Goal: Transaction & Acquisition: Purchase product/service

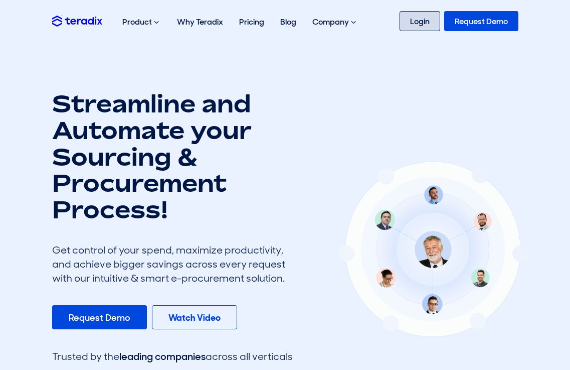
click at [423, 20] on link "Login" at bounding box center [420, 21] width 41 height 20
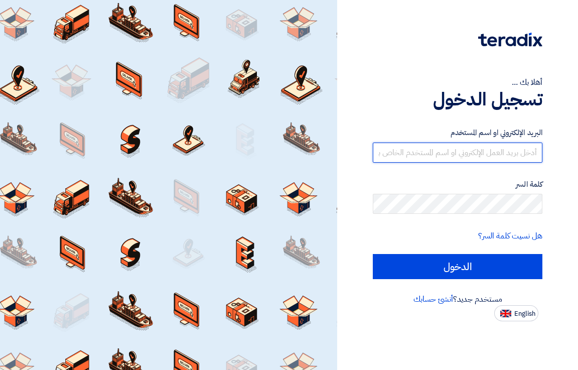
click at [463, 156] on input "text" at bounding box center [457, 152] width 169 height 20
type input "[EMAIL_ADDRESS][DOMAIN_NAME]"
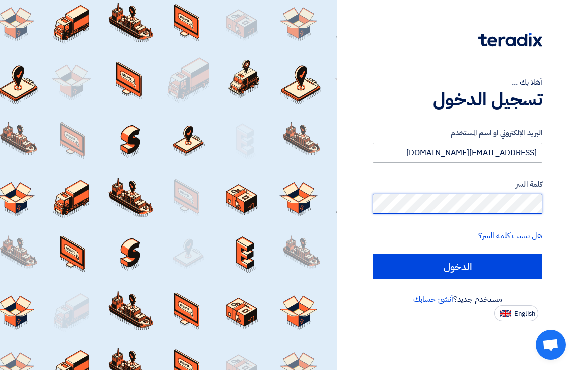
click at [373, 254] on input "الدخول" at bounding box center [457, 266] width 169 height 25
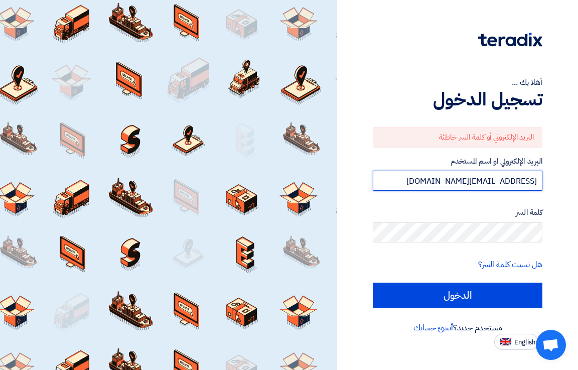
click at [446, 182] on input "info@eesautomation.com" at bounding box center [457, 180] width 169 height 20
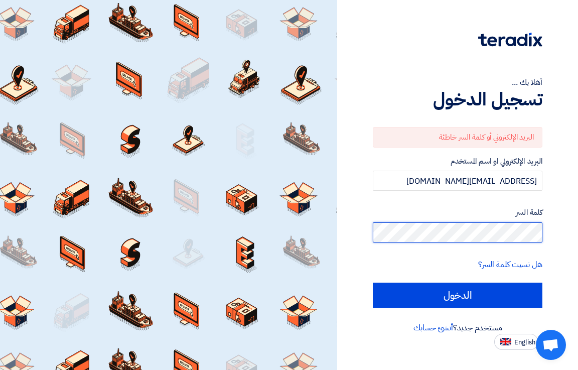
click at [373, 282] on input "الدخول" at bounding box center [457, 294] width 169 height 25
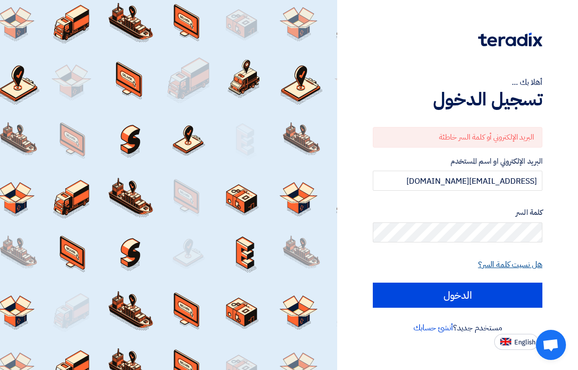
click at [504, 263] on link "هل نسيت كلمة السر؟" at bounding box center [510, 264] width 64 height 12
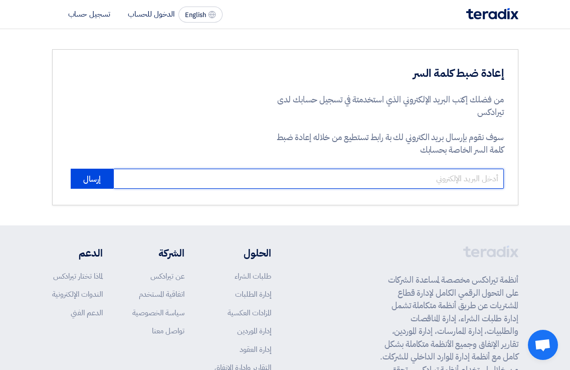
click at [443, 181] on input "email" at bounding box center [308, 178] width 391 height 20
type input "[EMAIL_ADDRESS][DOMAIN_NAME]"
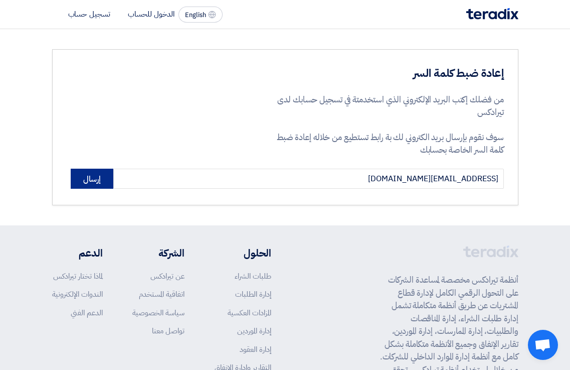
click at [91, 176] on button "إرسال" at bounding box center [92, 178] width 43 height 20
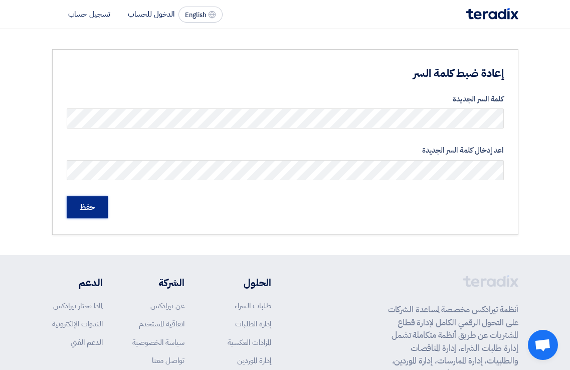
click at [92, 207] on input "حفظ" at bounding box center [87, 207] width 41 height 22
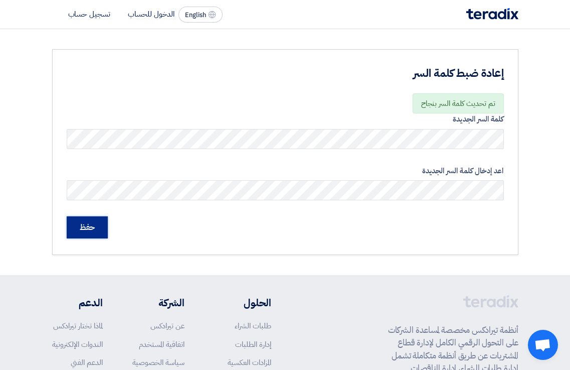
click at [99, 229] on input "حفظ" at bounding box center [87, 227] width 41 height 22
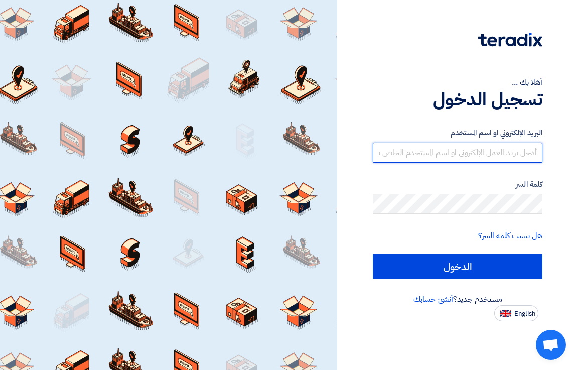
click at [493, 157] on input "text" at bounding box center [457, 152] width 169 height 20
type input "[EMAIL_ADDRESS][DOMAIN_NAME]"
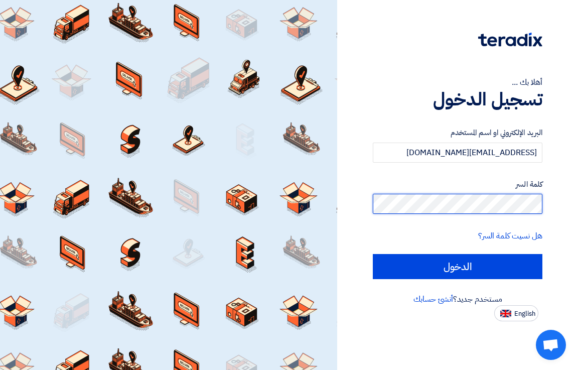
click at [373, 254] on input "الدخول" at bounding box center [457, 266] width 169 height 25
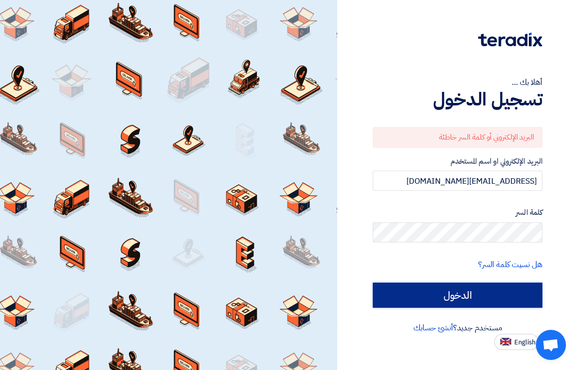
click at [487, 286] on input "الدخول" at bounding box center [457, 294] width 169 height 25
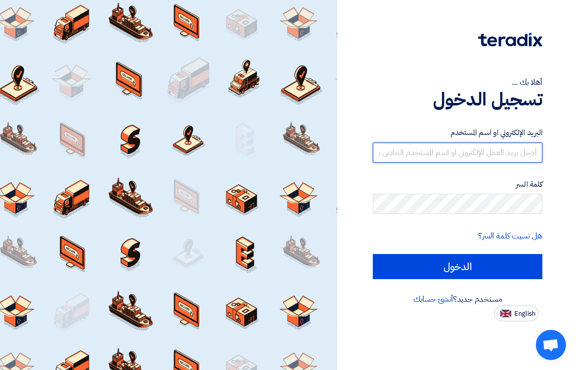
click at [455, 153] on input "text" at bounding box center [457, 152] width 169 height 20
type input "[EMAIL_ADDRESS][DOMAIN_NAME]"
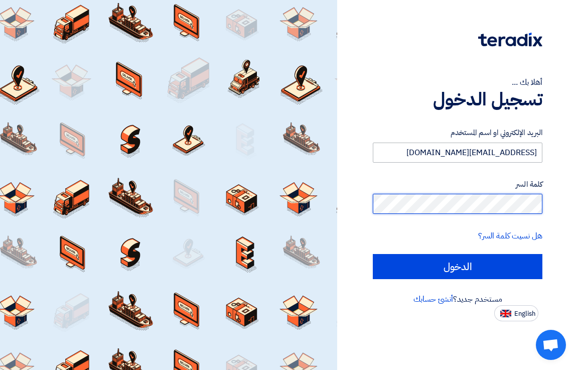
click at [373, 254] on input "الدخول" at bounding box center [457, 266] width 169 height 25
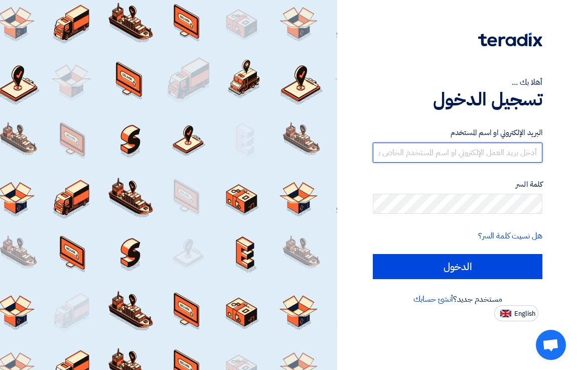
click at [458, 155] on input "text" at bounding box center [457, 152] width 169 height 20
type input "[EMAIL_ADDRESS][DOMAIN_NAME]"
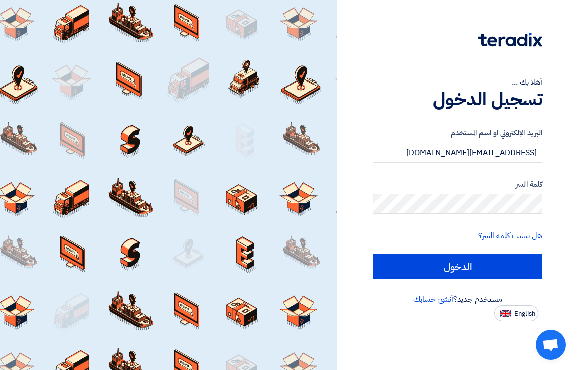
click at [451, 253] on form "البريد الإلكتروني او اسم المستخدم [EMAIL_ADDRESS][DOMAIN_NAME] كلمة السر هل نسي…" at bounding box center [457, 203] width 169 height 152
click at [478, 155] on input "[EMAIL_ADDRESS][DOMAIN_NAME]" at bounding box center [457, 152] width 169 height 20
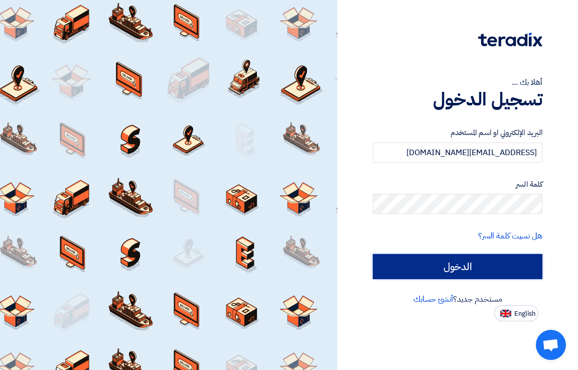
click at [431, 271] on input "الدخول" at bounding box center [457, 266] width 169 height 25
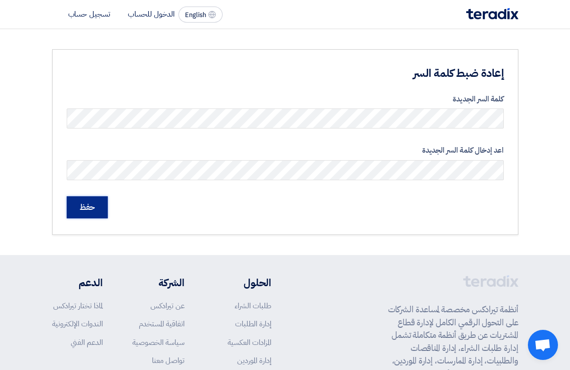
click at [87, 207] on input "حفظ" at bounding box center [87, 207] width 41 height 22
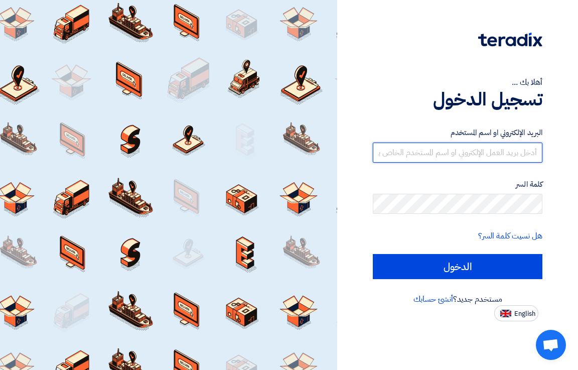
click at [445, 145] on input "text" at bounding box center [457, 152] width 169 height 20
click at [442, 150] on input "[EMAIL_ADDRESS][DOMAIN_NAME]" at bounding box center [457, 152] width 169 height 20
click at [441, 150] on input "[EMAIL_ADDRESS][DOMAIN_NAME]" at bounding box center [457, 152] width 169 height 20
type input "ه"
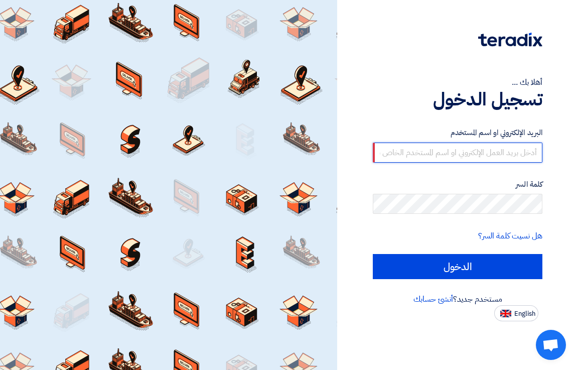
type input "I"
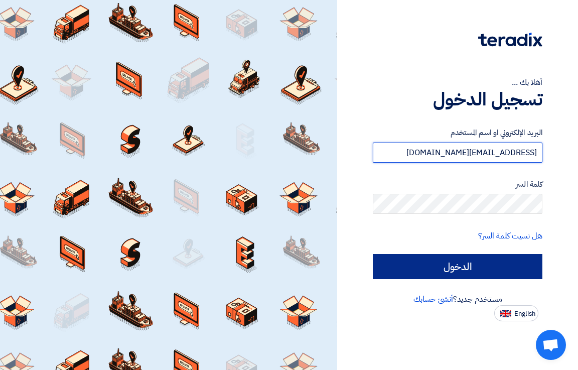
type input "[EMAIL_ADDRESS][DOMAIN_NAME]"
click at [487, 268] on input "الدخول" at bounding box center [457, 266] width 169 height 25
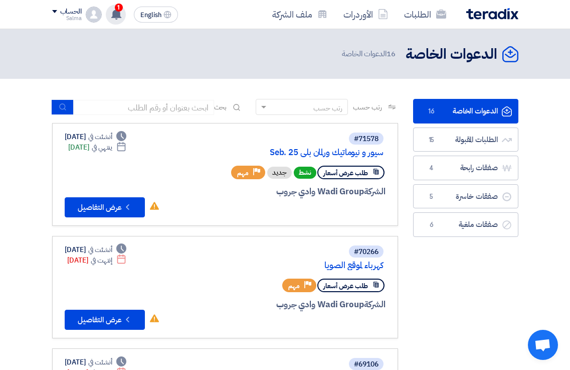
click at [117, 10] on span "1" at bounding box center [119, 8] width 8 height 8
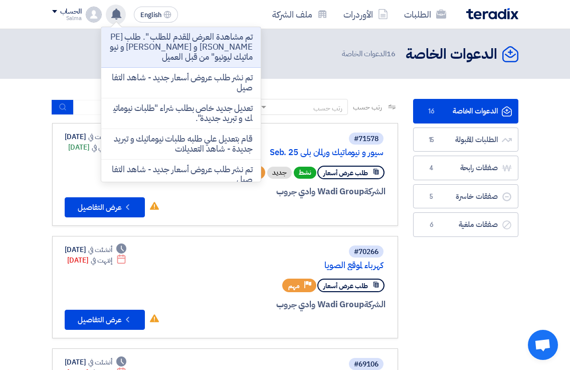
click at [117, 10] on use at bounding box center [116, 14] width 10 height 11
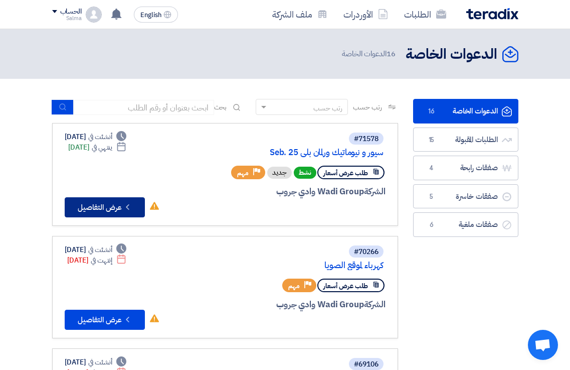
click at [105, 211] on button "Check details عرض التفاصيل" at bounding box center [105, 207] width 80 height 20
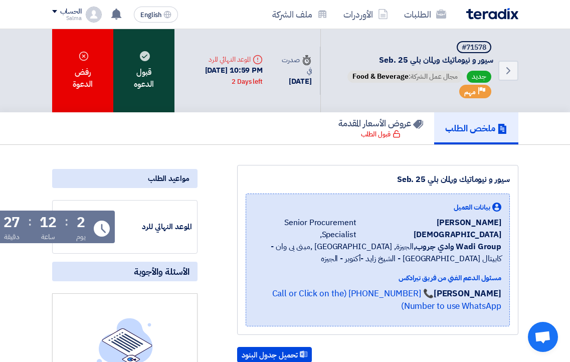
click at [150, 55] on div "قبول الدعوه" at bounding box center [143, 70] width 61 height 83
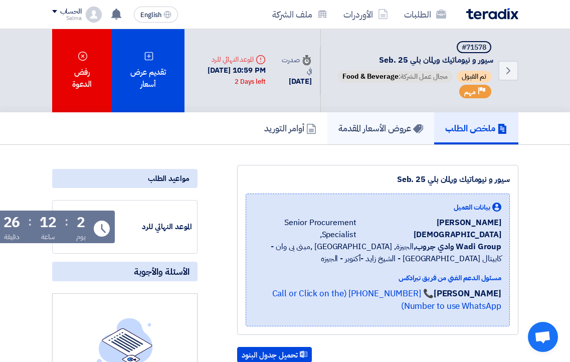
click at [399, 116] on link "عروض الأسعار المقدمة" at bounding box center [380, 128] width 107 height 32
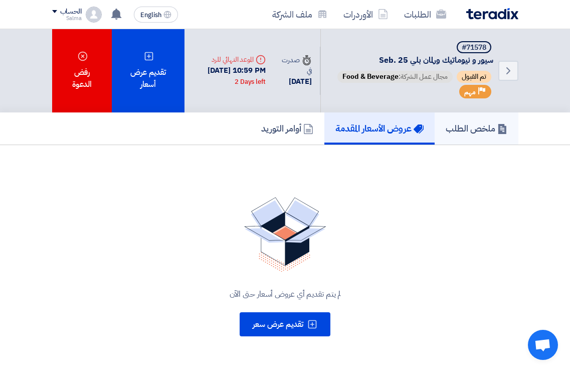
click at [479, 125] on h5 "ملخص الطلب" at bounding box center [477, 128] width 62 height 12
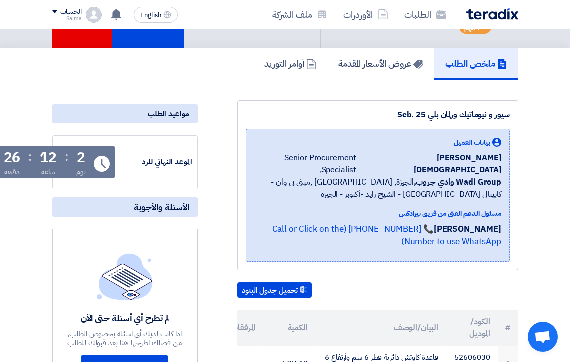
scroll to position [150, 0]
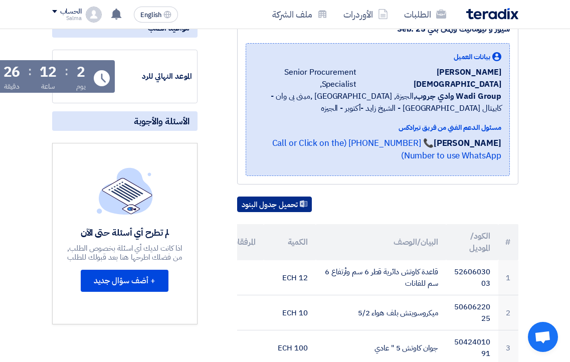
click at [270, 197] on button "تحميل جدول البنود" at bounding box center [274, 205] width 75 height 16
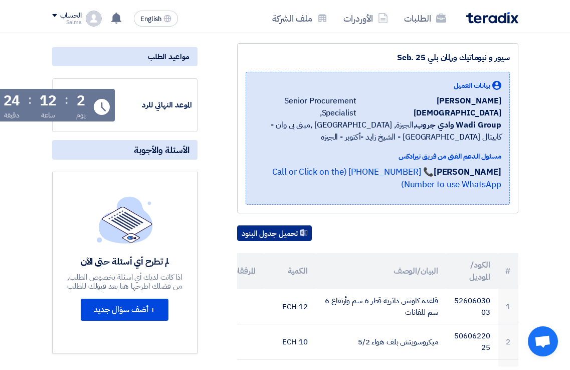
scroll to position [0, 0]
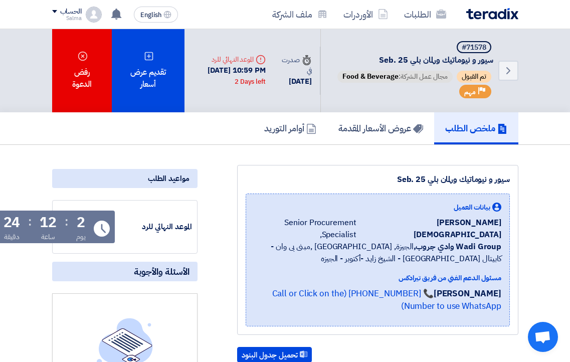
drag, startPoint x: 97, startPoint y: 222, endPoint x: 87, endPoint y: 178, distance: 44.4
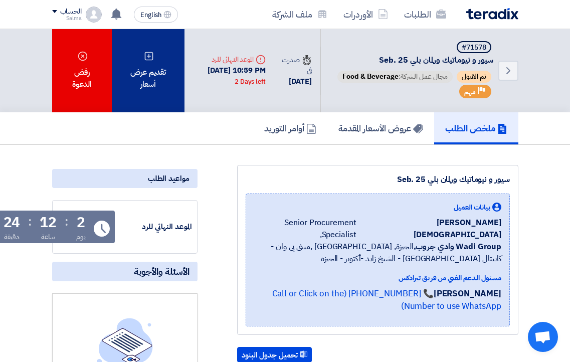
click at [146, 79] on div "تقديم عرض أسعار" at bounding box center [148, 70] width 72 height 83
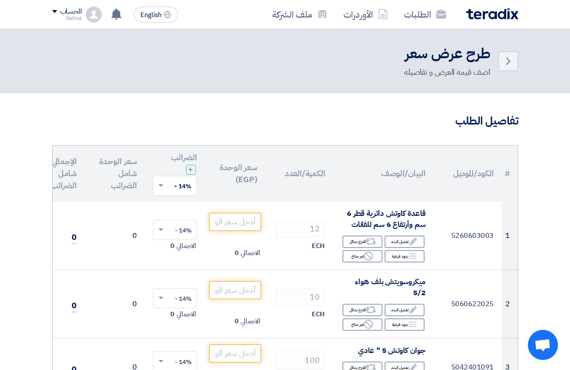
scroll to position [50, 0]
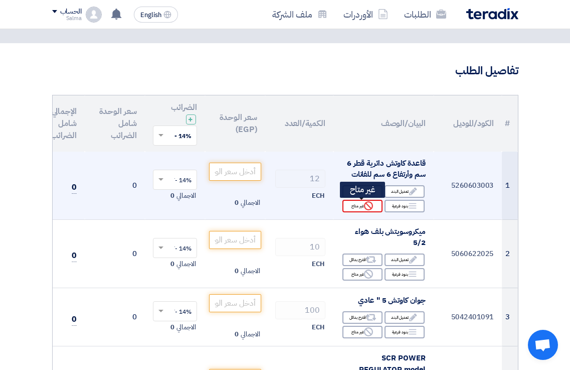
click at [369, 208] on icon "Reject" at bounding box center [368, 205] width 9 height 9
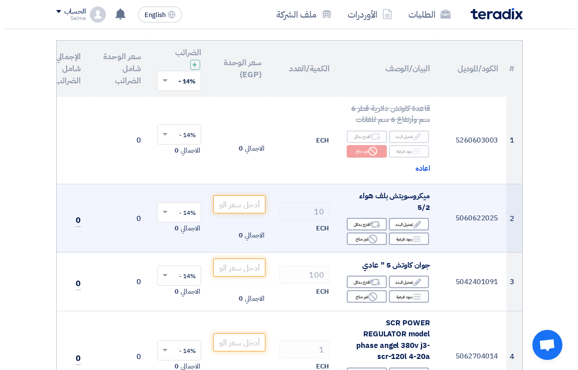
scroll to position [150, 0]
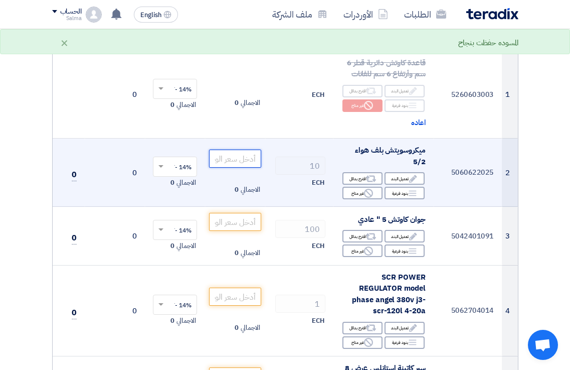
click at [235, 158] on input "number" at bounding box center [235, 158] width 52 height 18
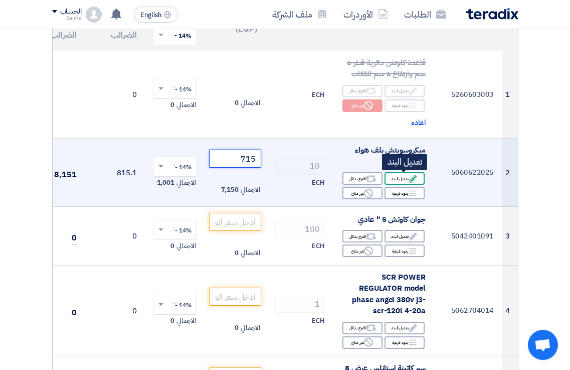
type input "715"
click at [415, 176] on use at bounding box center [413, 178] width 8 height 8
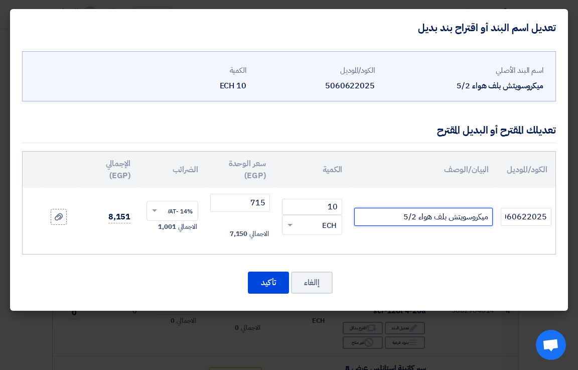
click at [384, 216] on input "ميكروسويتش بلف هواء 5/2" at bounding box center [423, 217] width 138 height 18
click at [394, 218] on input "ميكروسويتش بلف هواء 5/2" at bounding box center [423, 217] width 138 height 18
click at [441, 218] on input "ميكروسويتش بلف هواء 5/2" at bounding box center [423, 217] width 138 height 18
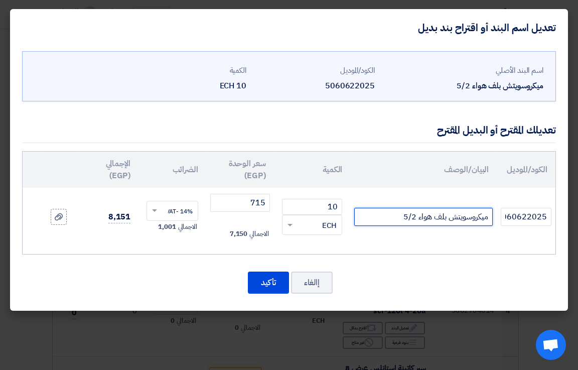
click at [441, 218] on input "ميكروسويتش بلف هواء 5/2" at bounding box center [423, 217] width 138 height 18
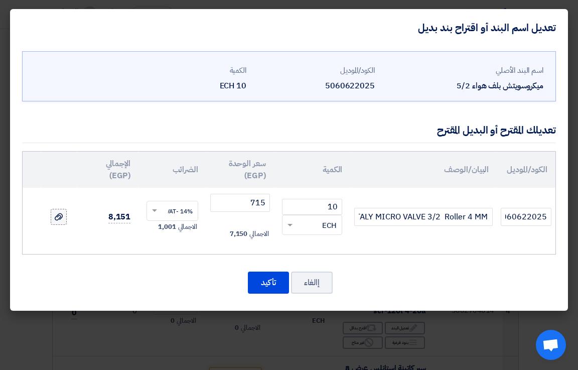
click at [56, 216] on icon at bounding box center [59, 217] width 8 height 8
click at [0, 0] on input "file" at bounding box center [0, 0] width 0 height 0
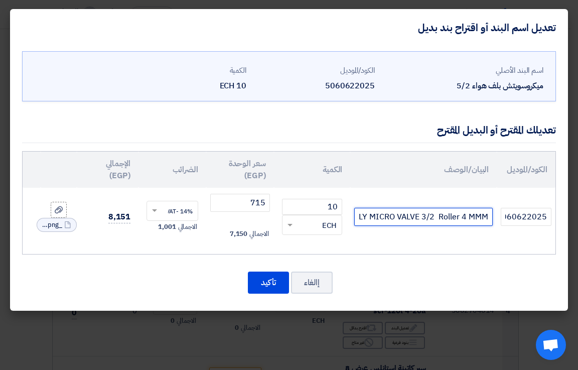
click at [431, 218] on input "AZ ITALY MICRO VALVE 3/2 Roller 4 MMM" at bounding box center [423, 217] width 138 height 18
click at [379, 212] on input "AZ ITALY MICRO VALVE 3/2 Roller 4 MMM" at bounding box center [423, 217] width 138 height 18
click at [482, 217] on input "AZ ITALY MICRO VALVE 3/2 Roller 4 MMM" at bounding box center [423, 217] width 138 height 18
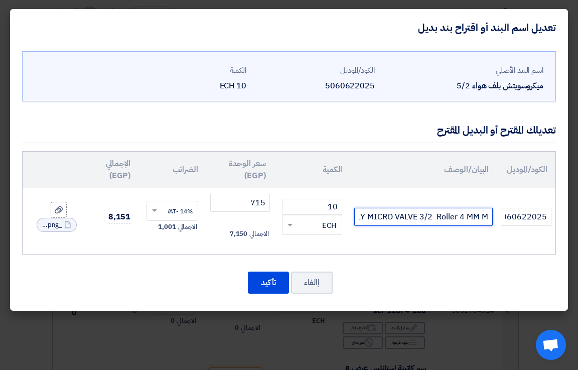
click at [489, 216] on input "AZ ITALY MICRO VALVE 3/2 Roller 4 MM M" at bounding box center [423, 217] width 138 height 18
click at [389, 219] on input "ODEL:304 mrAZ ITALY MICRO VALVE 3/2 Roller 4 MM M" at bounding box center [423, 217] width 138 height 18
click at [355, 219] on input "ODEL:304 mrAZ ITALY MICRO VALVE 3/2 Roller 4 MM M" at bounding box center [423, 217] width 138 height 18
drag, startPoint x: 356, startPoint y: 219, endPoint x: 406, endPoint y: 219, distance: 49.1
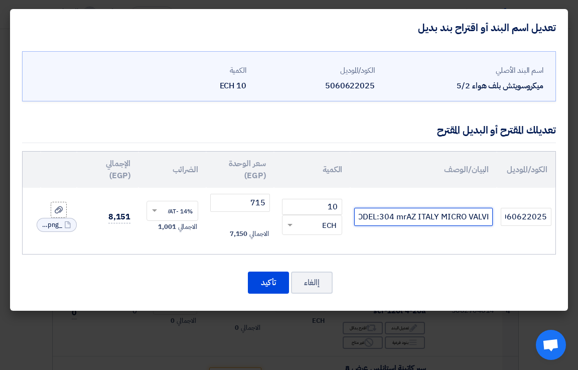
click at [406, 219] on input "ODEL:304 mrAZ ITALY MICRO VALVE 3/2 Roller 4 MM M" at bounding box center [423, 217] width 138 height 18
click at [360, 218] on input "AZ ITALY MICRO VALVE 3/2 Roller 4 MM M" at bounding box center [423, 217] width 138 height 18
click at [401, 221] on input "AaaZ ITALY MICRO VALVE 3/2 Roller 4 MM M" at bounding box center [423, 217] width 138 height 18
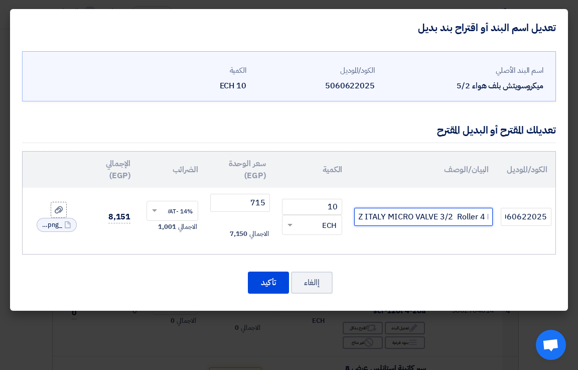
click at [401, 221] on input "AaaZ ITALY MICRO VALVE 3/2 Roller 4 MM M" at bounding box center [423, 217] width 138 height 18
click at [422, 219] on input "az italy micro valve" at bounding box center [423, 217] width 138 height 18
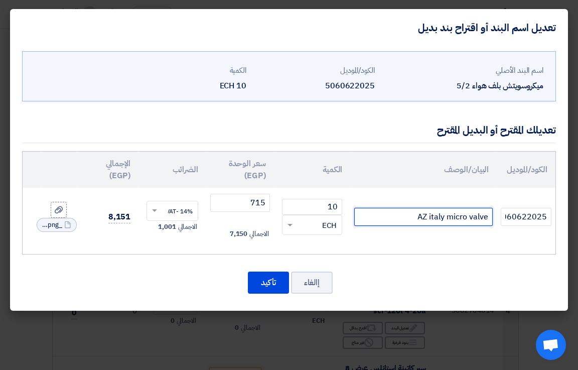
click at [438, 218] on input "AZ italy micro valve" at bounding box center [423, 217] width 138 height 18
click at [487, 216] on input "AZ Italy micro valve" at bounding box center [423, 217] width 138 height 18
click at [414, 217] on input "AZ Italy micro valve" at bounding box center [423, 217] width 138 height 18
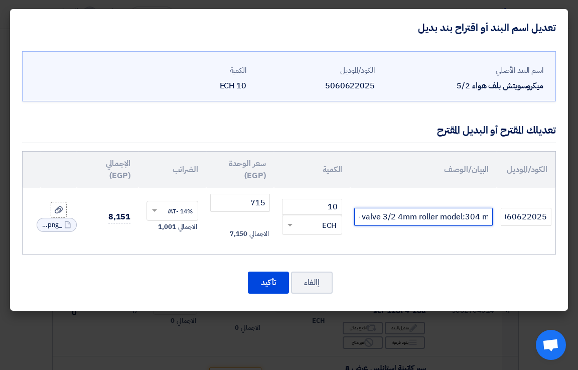
click at [483, 216] on input "AZ Italy micro valve 3/2 4mm roller model:304 mr" at bounding box center [423, 217] width 138 height 18
click at [482, 217] on input "AZ Italy micro valve 3/2 4mm roller model:304 mr" at bounding box center [423, 217] width 138 height 18
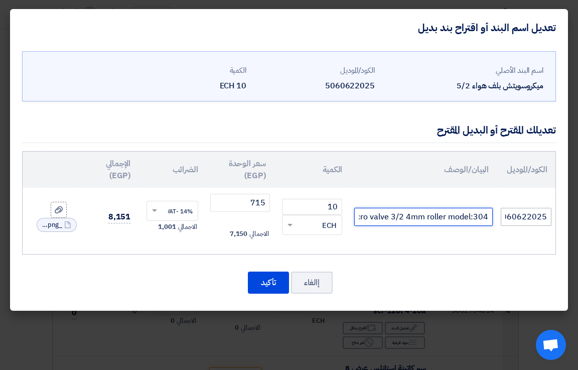
drag, startPoint x: 361, startPoint y: 218, endPoint x: 511, endPoint y: 221, distance: 149.9
click at [511, 221] on tr "5060622025 AZ Italy micro valve 3/2 4mm roller model:304 10 RFQ_STEP1.ITEMS.2.T…" at bounding box center [289, 217] width 532 height 58
click at [483, 217] on input "AZ Italy micro valve 3/2 4mm roller model:304" at bounding box center [423, 217] width 138 height 18
click at [474, 217] on input "AZ Italy micro valve 3/2 4mm roller model:304" at bounding box center [423, 217] width 138 height 18
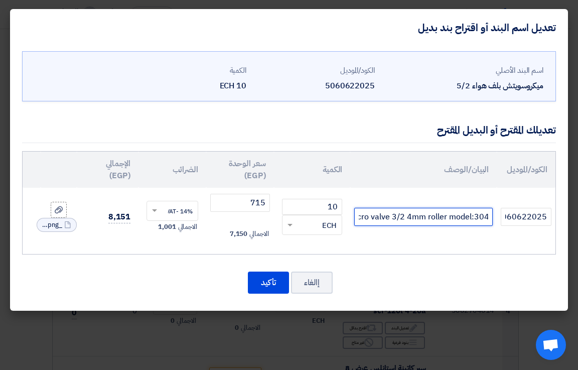
scroll to position [0, 1]
drag, startPoint x: 475, startPoint y: 218, endPoint x: 482, endPoint y: 216, distance: 7.2
click at [482, 216] on input "AZ Italy micro valve 3/2 4mm roller model:304" at bounding box center [423, 217] width 138 height 18
click at [483, 217] on input "AZ Italy micro valve 3/2 4mm roller model:304" at bounding box center [423, 217] width 138 height 18
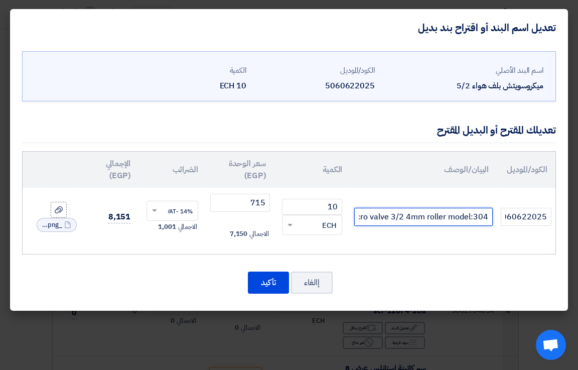
click at [477, 217] on input "AZ Italy micro valve 3/2 4mm roller model:304" at bounding box center [423, 217] width 138 height 18
type input "AZ Italy micro valve 3/2 4mm roller model:304 mr"
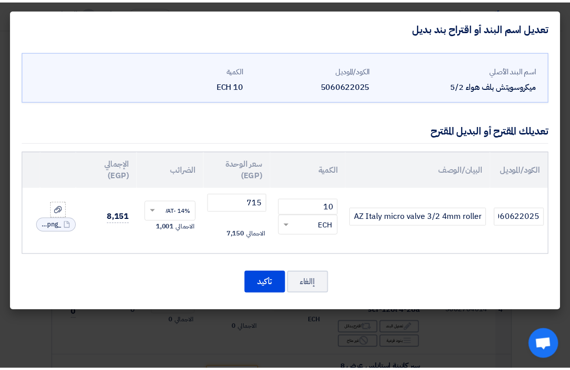
scroll to position [0, 0]
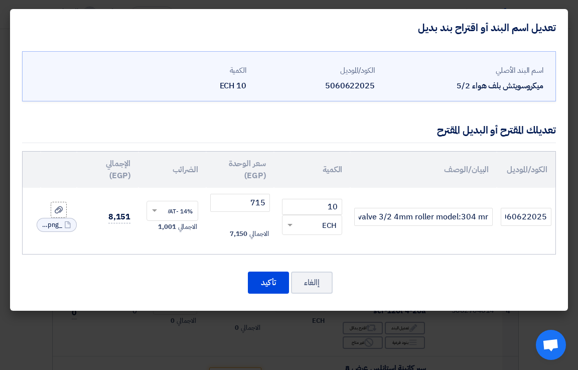
click at [469, 234] on td "AZ Italy micro valve 3/2 4mm roller model:304 mr" at bounding box center [423, 217] width 146 height 58
click at [478, 217] on input "AZ Italy micro valve 3/2 4mm roller model:304 mr" at bounding box center [423, 217] width 138 height 18
click at [484, 217] on input "AZ Italy micro valve 3/2 4mm roller model:304 mr" at bounding box center [423, 217] width 138 height 18
click at [278, 280] on button "تأكيد" at bounding box center [268, 282] width 41 height 22
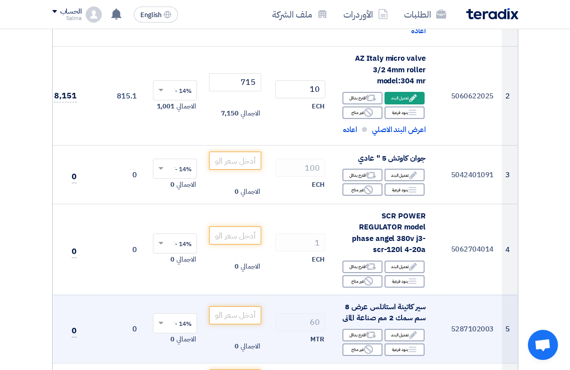
scroll to position [351, 0]
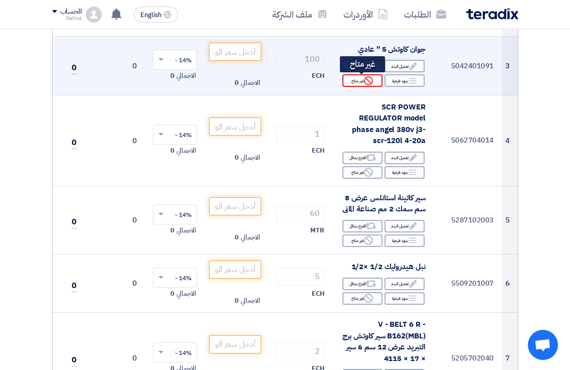
click at [367, 79] on use at bounding box center [368, 80] width 9 height 9
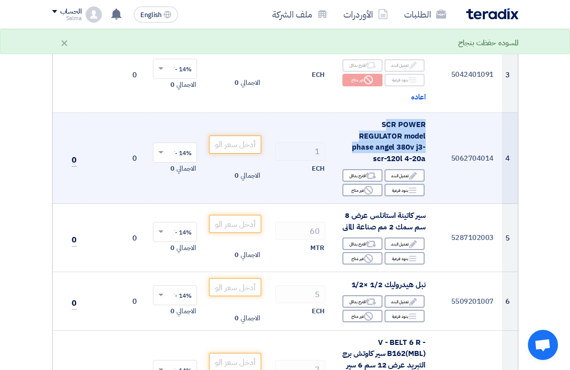
drag, startPoint x: 386, startPoint y: 124, endPoint x: 403, endPoint y: 157, distance: 37.9
click at [427, 162] on td "SCR POWER REGULATOR model phase angel 380v j3-scr-120l 4-20a Edit تعديل البند A…" at bounding box center [383, 158] width 100 height 91
click at [403, 157] on span "SCR POWER REGULATOR model phase angel 380v j3-scr-120l 4-20a" at bounding box center [388, 141] width 73 height 45
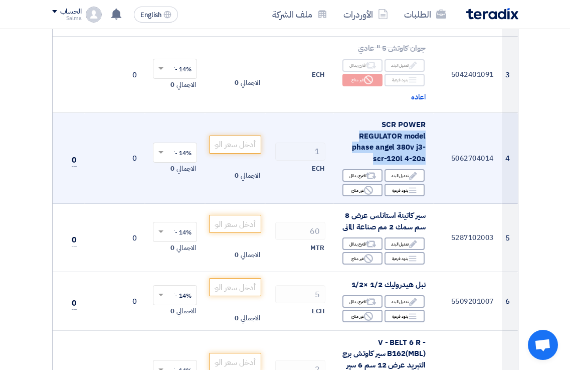
drag, startPoint x: 375, startPoint y: 158, endPoint x: 381, endPoint y: 126, distance: 33.2
click at [381, 126] on div "SCR POWER REGULATOR model phase angel 380v j3-scr-120l 4-20a" at bounding box center [383, 141] width 84 height 45
click at [383, 125] on span "SCR POWER REGULATOR model phase angel 380v j3-scr-120l 4-20a" at bounding box center [388, 141] width 73 height 45
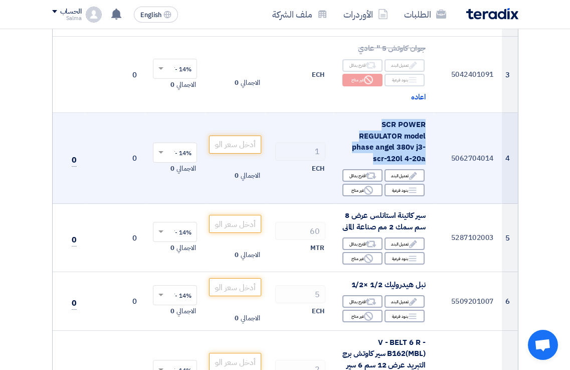
copy td "SCR POWER REGULATOR model phase angel 380v j3-scr-120l 4-20a"
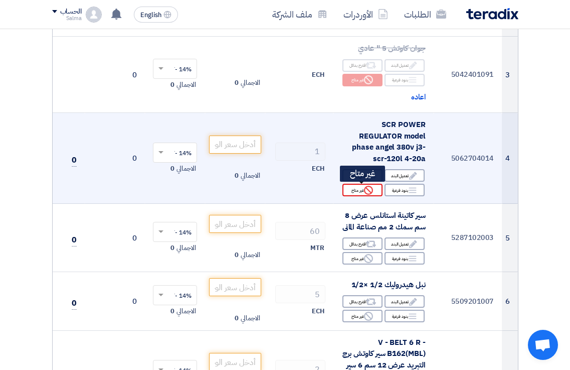
click at [366, 192] on icon "Reject" at bounding box center [368, 190] width 9 height 9
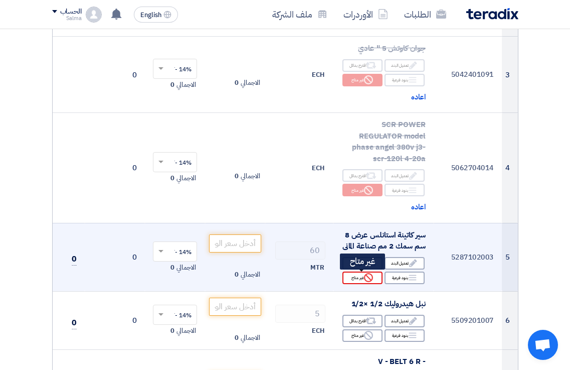
click at [366, 277] on icon "Reject" at bounding box center [368, 277] width 9 height 9
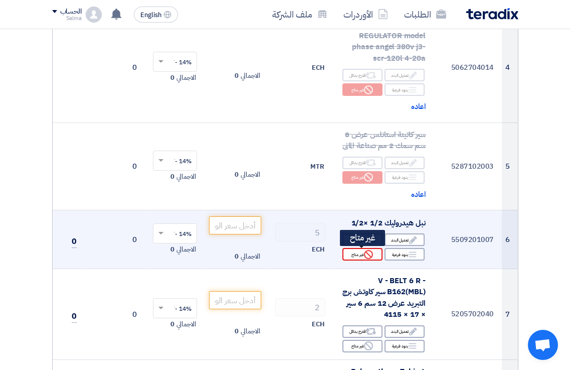
click at [372, 253] on use at bounding box center [368, 254] width 9 height 9
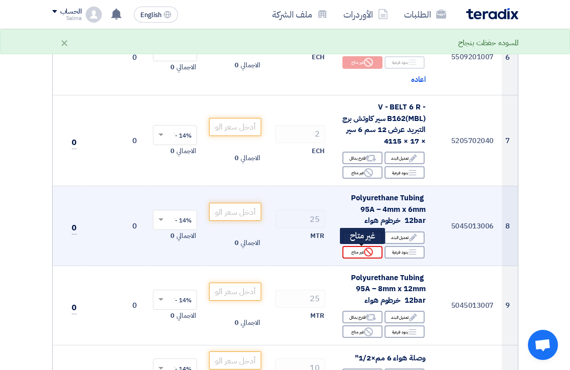
scroll to position [652, 0]
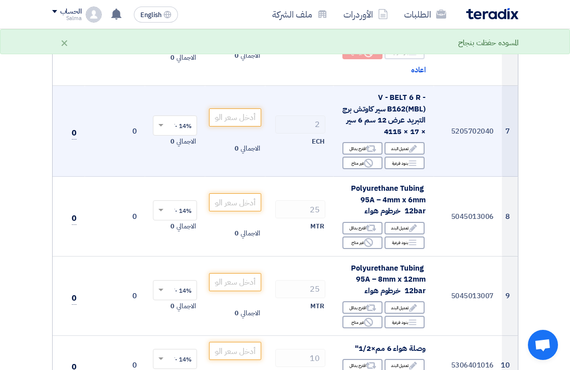
click at [363, 155] on div "Edit تعديل البند Alternative اقترح بدائل Breakdown بنود فرعية Reject" at bounding box center [383, 155] width 84 height 29
click at [361, 164] on div "Reject غير متاح" at bounding box center [362, 162] width 40 height 13
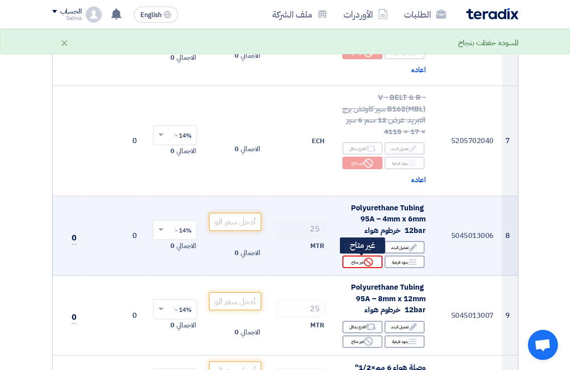
click at [373, 259] on icon "Reject" at bounding box center [368, 261] width 9 height 9
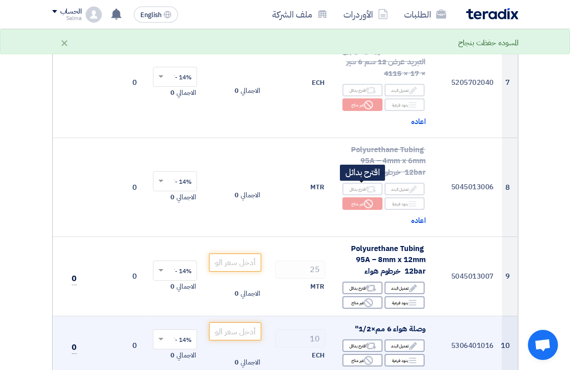
scroll to position [802, 0]
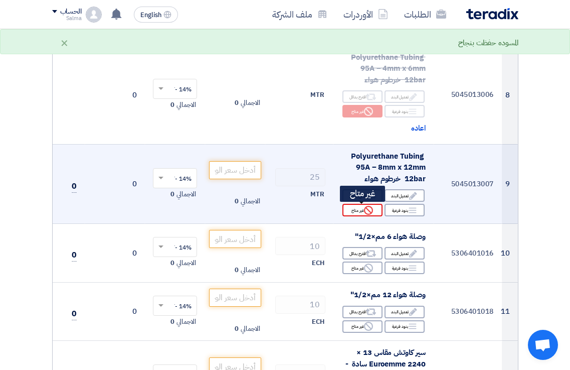
click at [372, 213] on use at bounding box center [368, 210] width 9 height 9
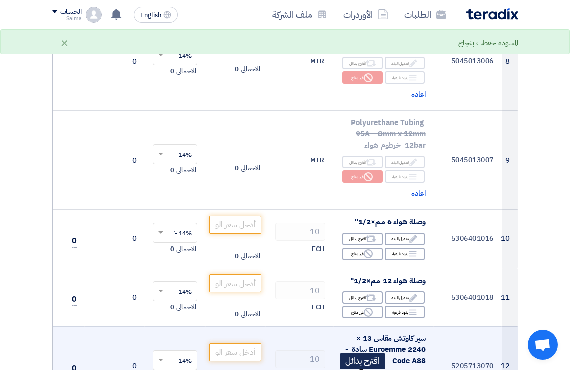
scroll to position [953, 0]
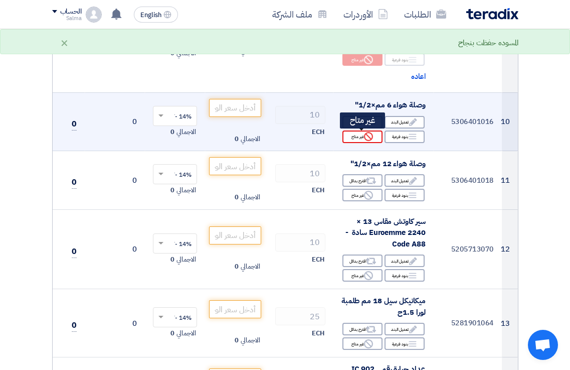
click at [371, 136] on icon "Reject" at bounding box center [368, 136] width 9 height 9
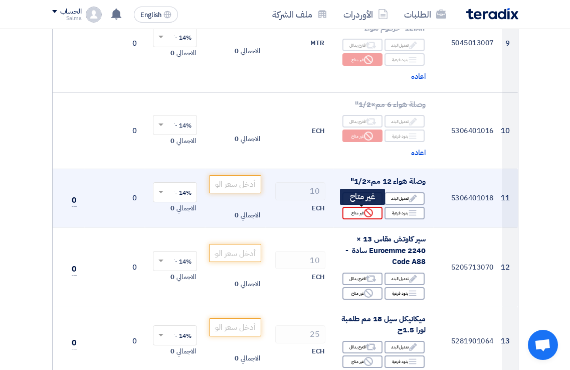
click at [374, 212] on div "Reject غير متاح" at bounding box center [362, 213] width 40 height 13
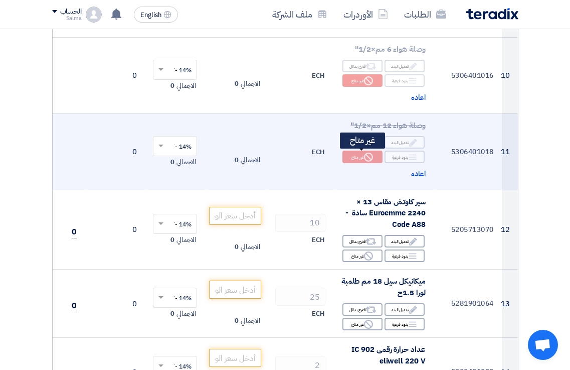
scroll to position [1053, 0]
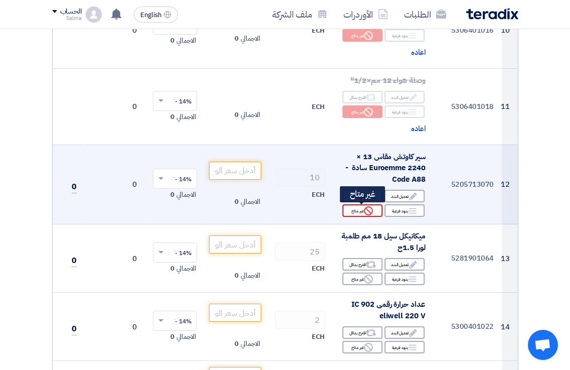
click at [369, 212] on icon "Reject" at bounding box center [368, 210] width 9 height 9
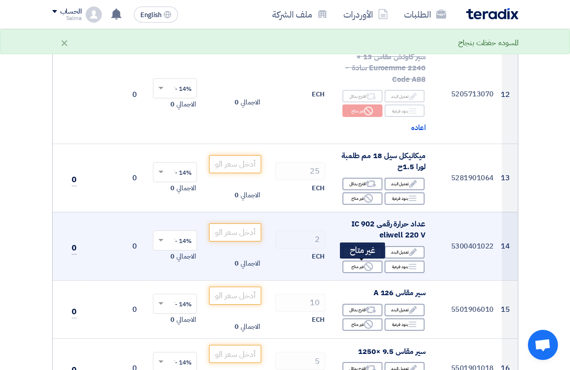
scroll to position [1203, 0]
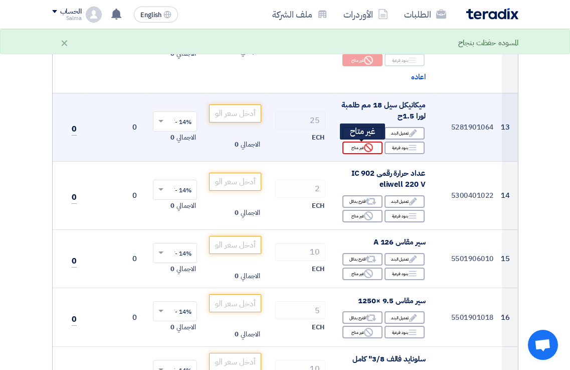
click at [366, 146] on icon "Reject" at bounding box center [368, 147] width 9 height 9
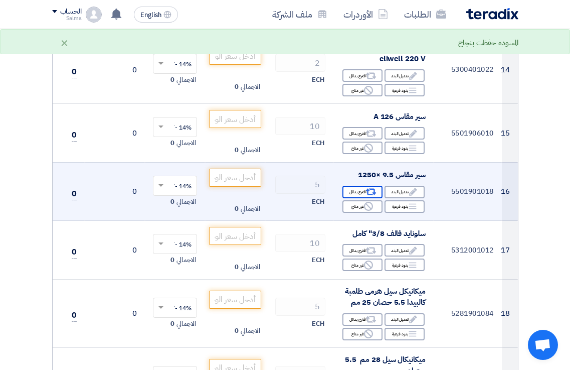
scroll to position [1354, 0]
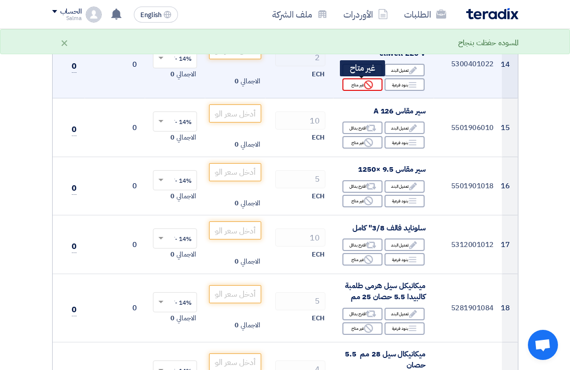
click at [366, 84] on icon "Reject" at bounding box center [368, 84] width 9 height 9
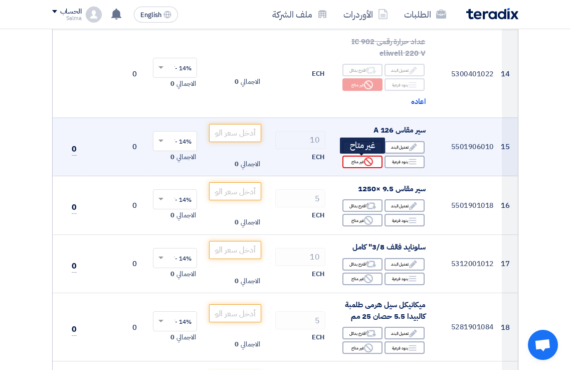
click at [367, 164] on icon "Reject" at bounding box center [368, 161] width 9 height 9
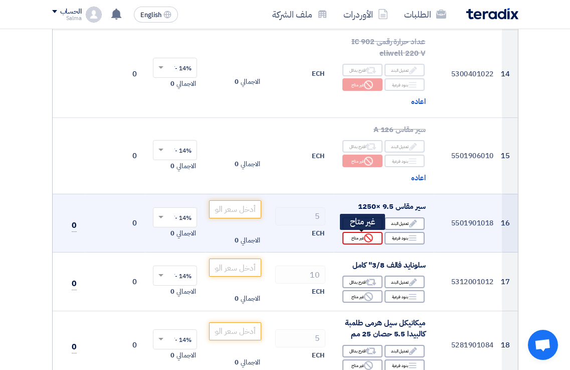
click at [374, 239] on div "Reject غير متاح" at bounding box center [362, 238] width 40 height 13
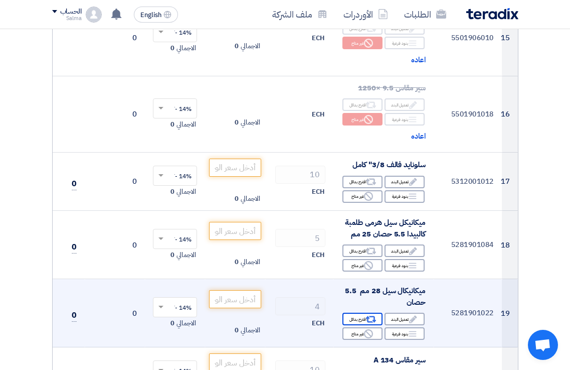
scroll to position [1504, 0]
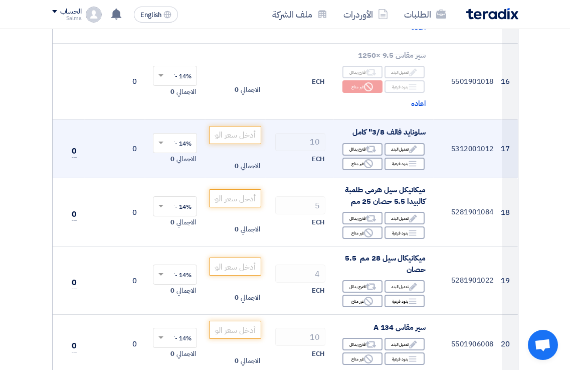
click at [392, 130] on span "سلونايد فالف 3/8" كامل" at bounding box center [388, 131] width 73 height 11
click at [364, 161] on icon "Reject" at bounding box center [368, 163] width 9 height 9
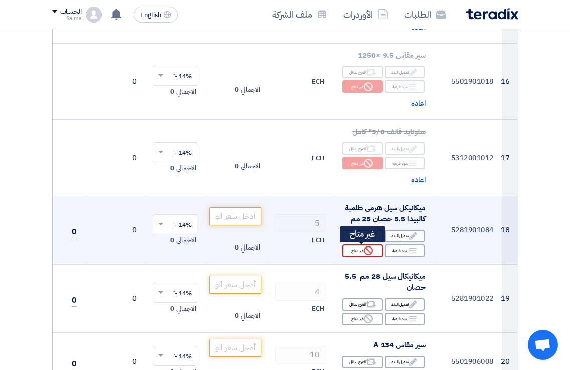
click at [374, 250] on div "Reject غير متاح" at bounding box center [362, 250] width 40 height 13
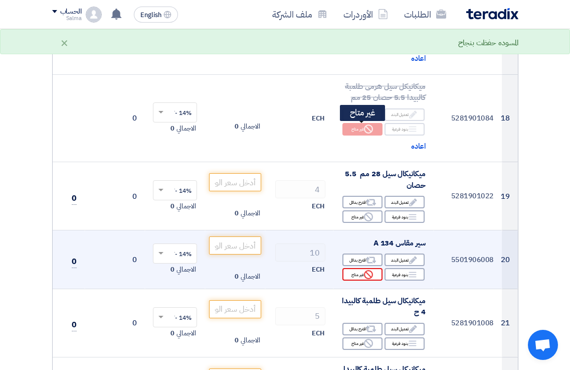
scroll to position [1655, 0]
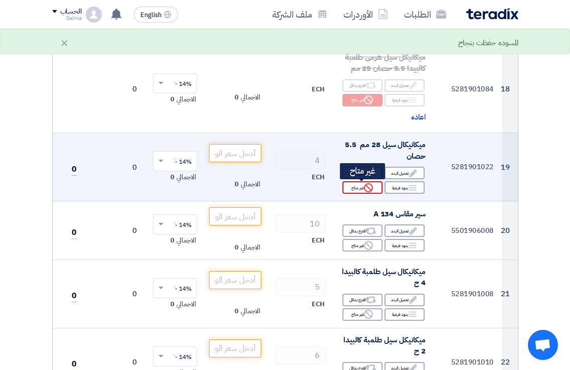
click at [372, 185] on use at bounding box center [368, 187] width 9 height 9
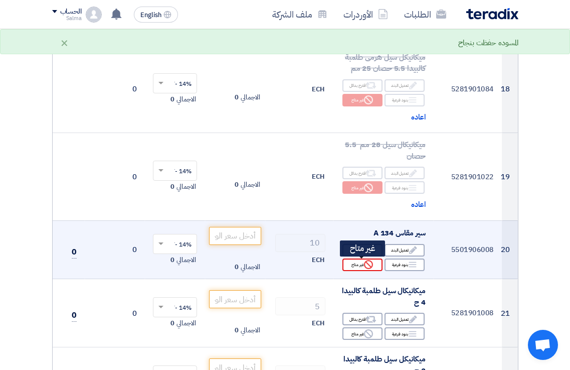
click at [375, 268] on div "Reject غير متاح" at bounding box center [362, 264] width 40 height 13
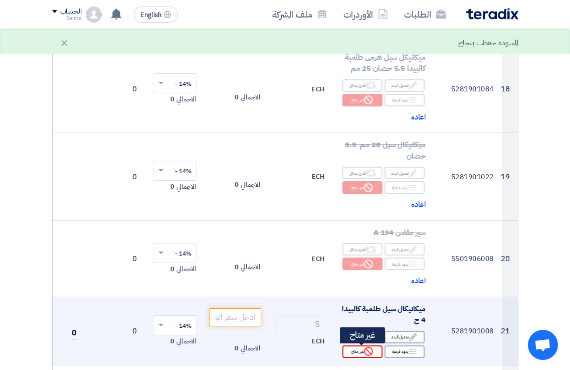
click at [369, 353] on icon "Reject" at bounding box center [368, 350] width 9 height 9
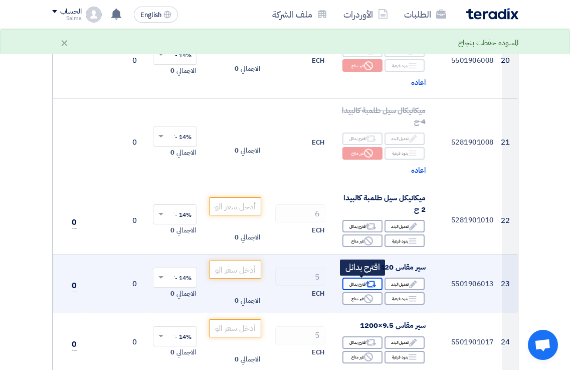
scroll to position [1855, 0]
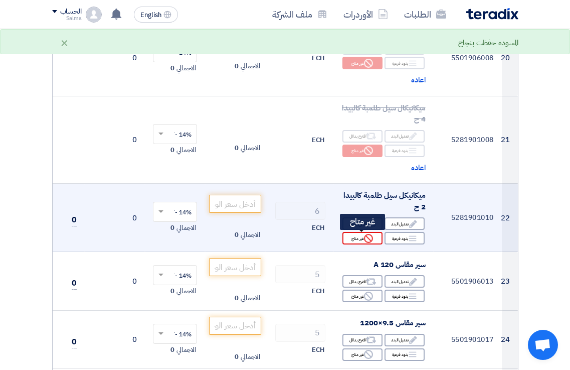
click at [373, 239] on div "Reject غير متاح" at bounding box center [362, 238] width 40 height 13
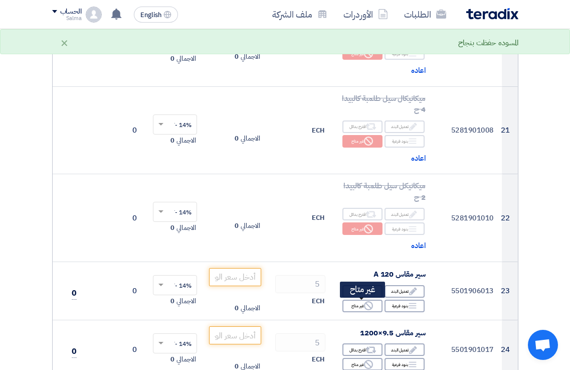
scroll to position [2006, 0]
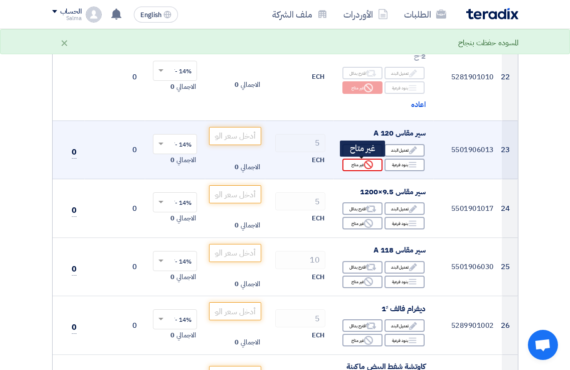
click at [360, 161] on div "Reject غير متاح" at bounding box center [362, 164] width 40 height 13
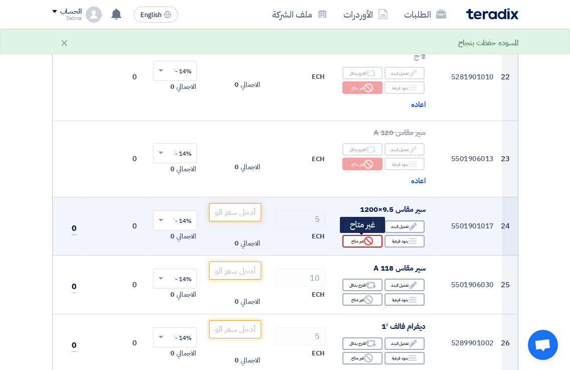
click at [369, 241] on use at bounding box center [368, 240] width 9 height 9
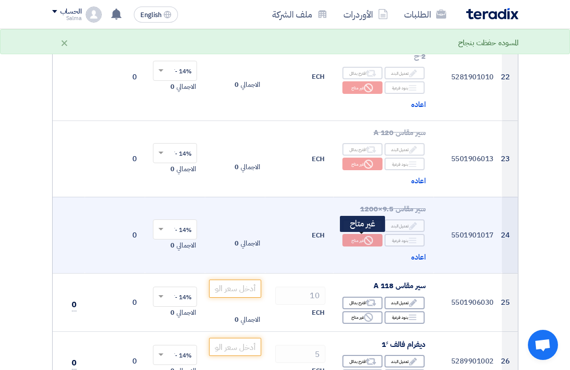
scroll to position [2156, 0]
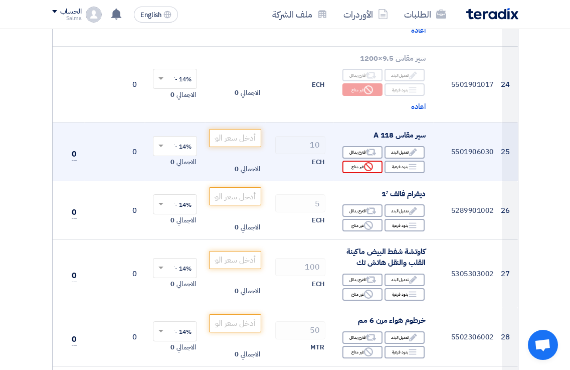
click at [358, 160] on div "Reject غير متاح" at bounding box center [362, 166] width 40 height 13
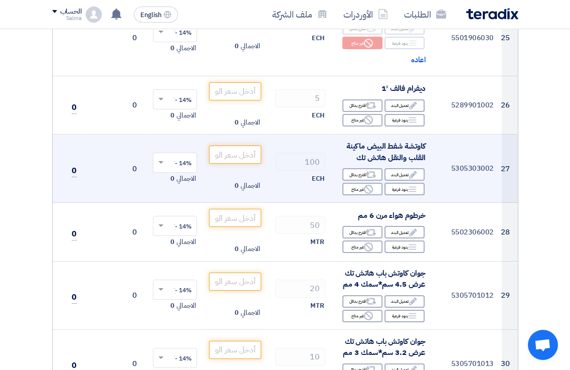
scroll to position [2256, 0]
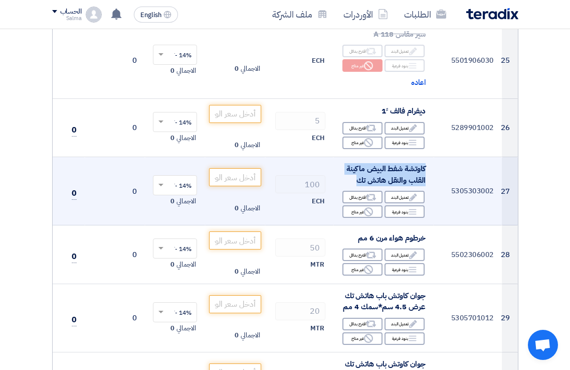
drag, startPoint x: 426, startPoint y: 167, endPoint x: 342, endPoint y: 183, distance: 85.2
click at [342, 183] on td "كاوتشة شفط البيض ماكينة القلب والنقل هاتش تك Edit تعديل البند Alternative اقترح…" at bounding box center [383, 191] width 100 height 68
click at [457, 180] on td "5305303002" at bounding box center [468, 191] width 68 height 68
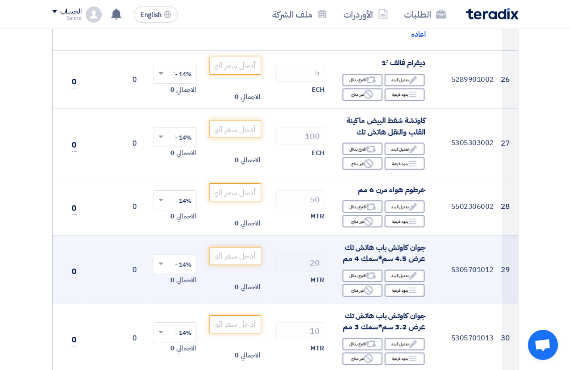
scroll to position [2306, 0]
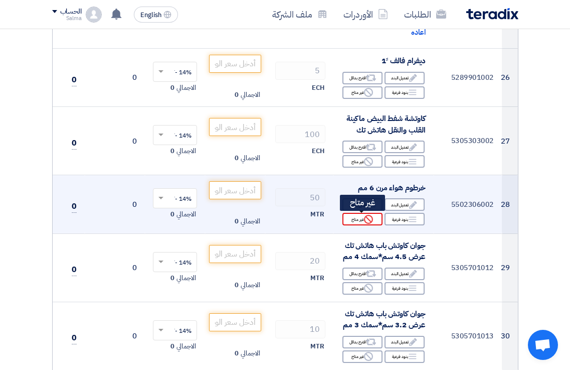
click at [357, 217] on div "Reject غير متاح" at bounding box center [362, 219] width 40 height 13
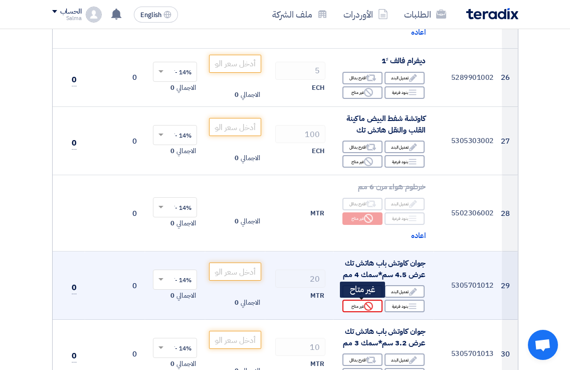
click at [374, 305] on div "Reject غير متاح" at bounding box center [362, 305] width 40 height 13
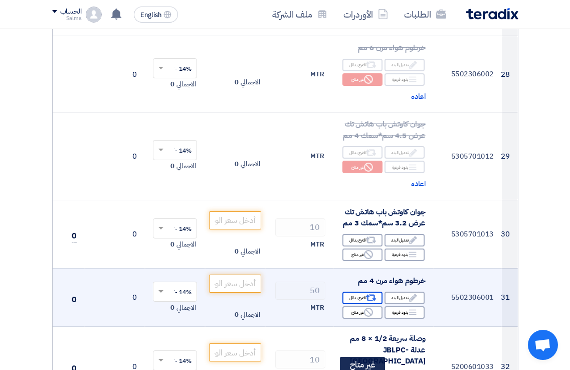
scroll to position [2557, 0]
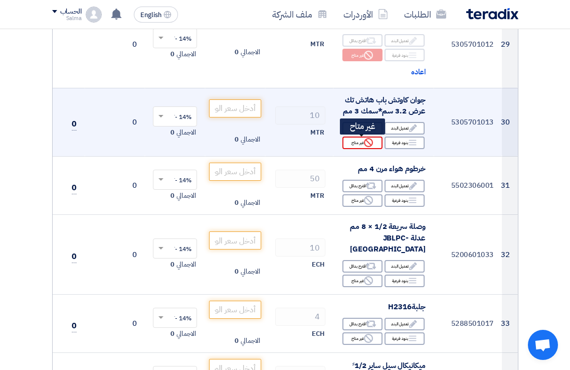
click at [373, 142] on use at bounding box center [368, 142] width 9 height 9
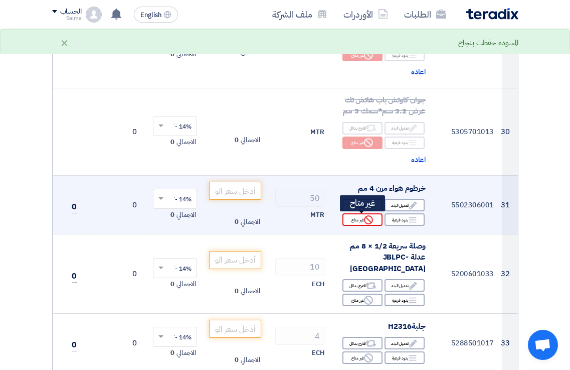
click at [366, 218] on use at bounding box center [368, 219] width 9 height 9
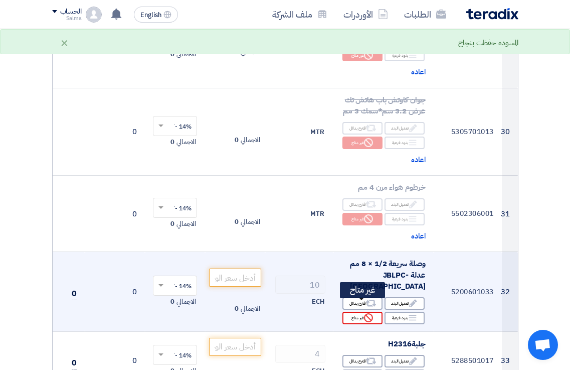
click at [362, 311] on div "Reject غير متاح" at bounding box center [362, 317] width 40 height 13
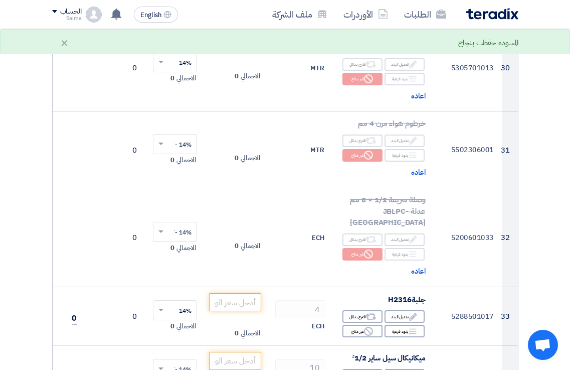
scroll to position [2758, 0]
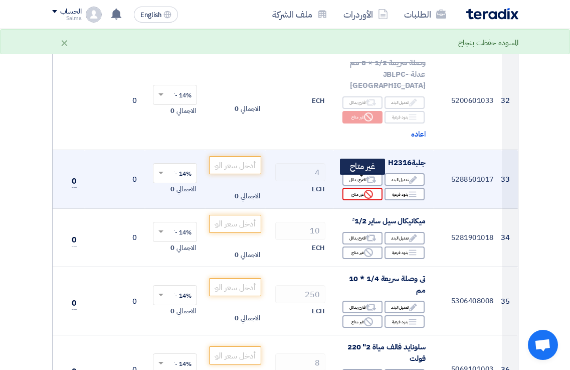
click at [367, 190] on icon "Reject" at bounding box center [368, 194] width 9 height 9
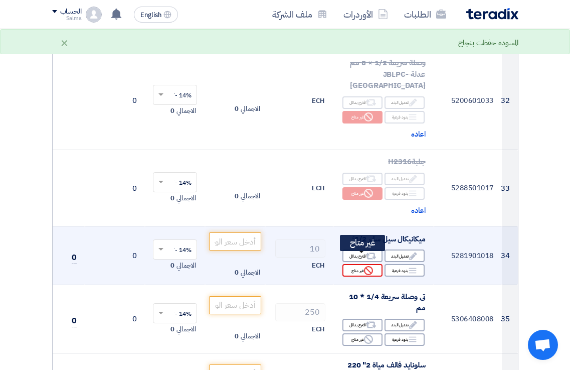
click at [375, 264] on div "Reject غير متاح" at bounding box center [362, 270] width 40 height 13
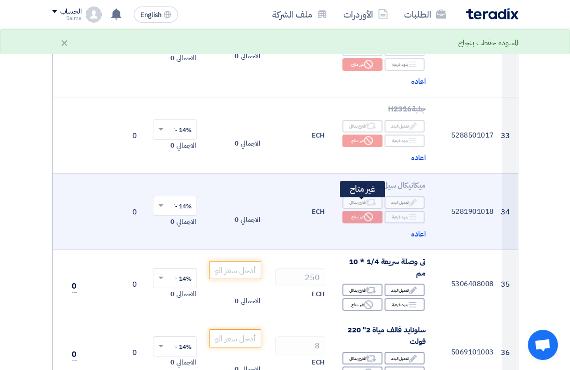
scroll to position [2858, 0]
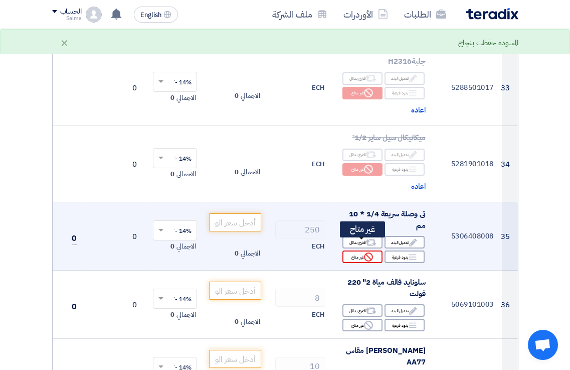
click at [377, 250] on div "Reject غير متاح" at bounding box center [362, 256] width 40 height 13
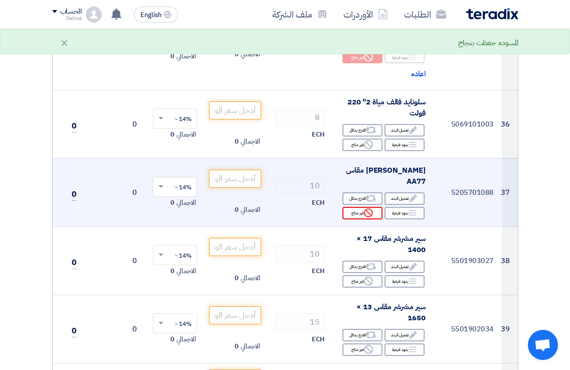
scroll to position [3058, 0]
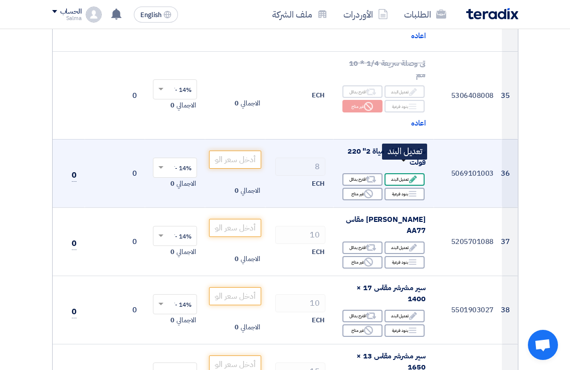
click at [398, 173] on div "Edit تعديل البند" at bounding box center [405, 179] width 40 height 13
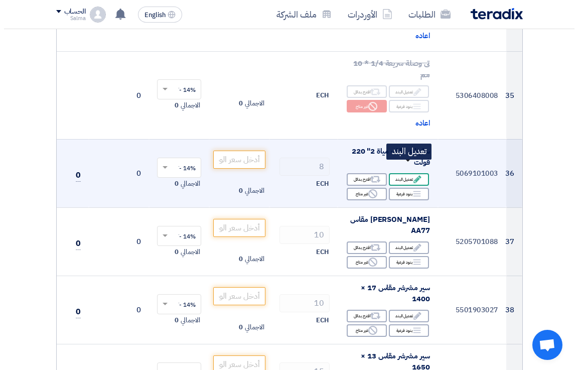
scroll to position [2910, 0]
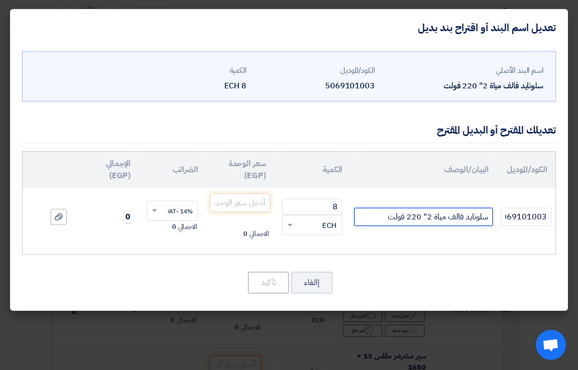
click at [412, 221] on input "سلونايد فالف مياة 2" 220 فولت" at bounding box center [423, 217] width 138 height 18
paste input "ACL ITALY solenoid valve 2/2 2" Brass Body, normally close Min pressure, NBR Se…"
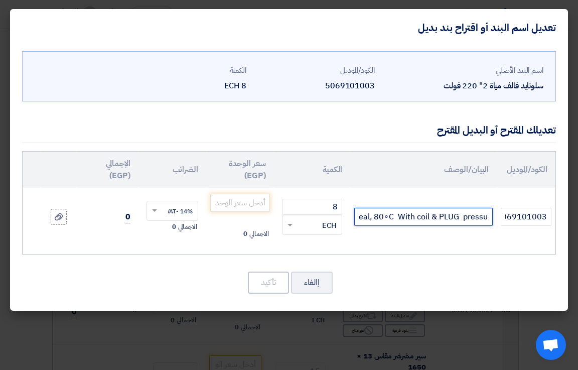
click at [432, 217] on input "ACL ITALY solenoid valve 2/2 2" Brass Body, normally close Min pressure, NBR Se…" at bounding box center [423, 217] width 138 height 18
type input "ACL ITALY solenoid valve 2/2 2" Brass Body, normally close Min pressure, NBR Se…"
click at [215, 235] on div "الاجمالي 0" at bounding box center [240, 234] width 60 height 12
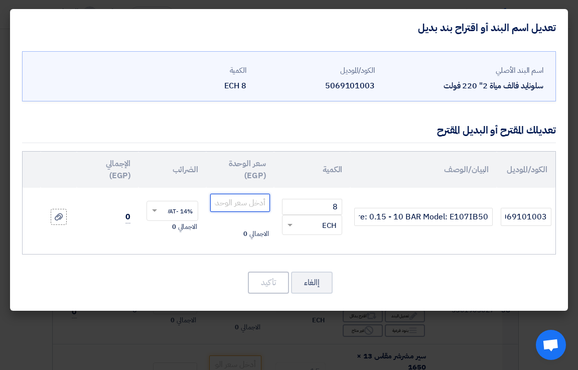
click at [244, 206] on input "number" at bounding box center [240, 203] width 60 height 18
type input "10710"
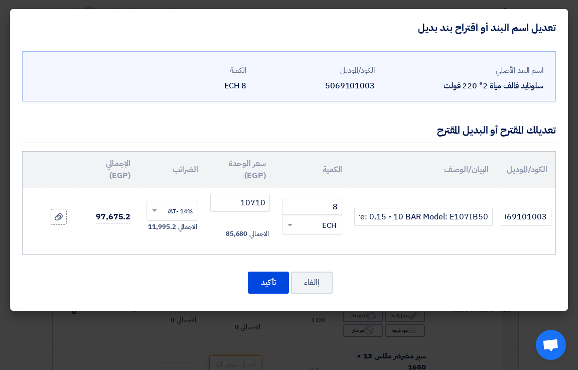
click at [139, 248] on div "الكود/الموديل البيان/الوصف الكمية سعر الوحدة (EGP) الضرائب الإجمالي (EGP) 50691…" at bounding box center [288, 202] width 533 height 103
click at [57, 213] on icon at bounding box center [59, 217] width 8 height 8
click at [0, 0] on input "file" at bounding box center [0, 0] width 0 height 0
click at [288, 224] on span at bounding box center [288, 225] width 13 height 12
click at [294, 225] on span at bounding box center [288, 225] width 13 height 12
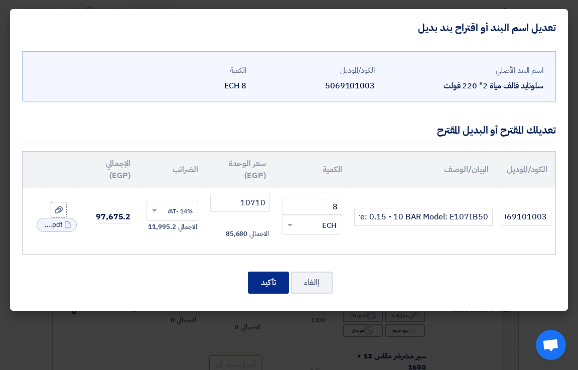
click at [276, 278] on button "تأكيد" at bounding box center [268, 282] width 41 height 22
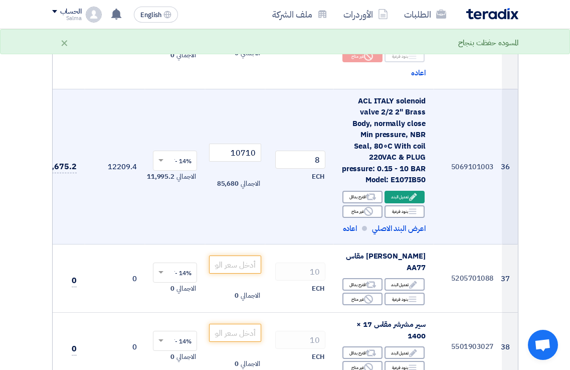
scroll to position [3109, 0]
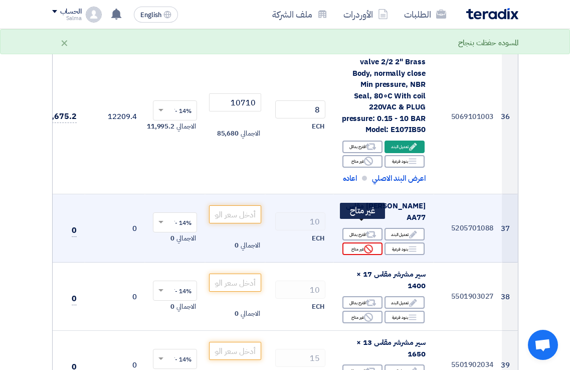
click at [372, 244] on icon "Reject" at bounding box center [368, 248] width 9 height 9
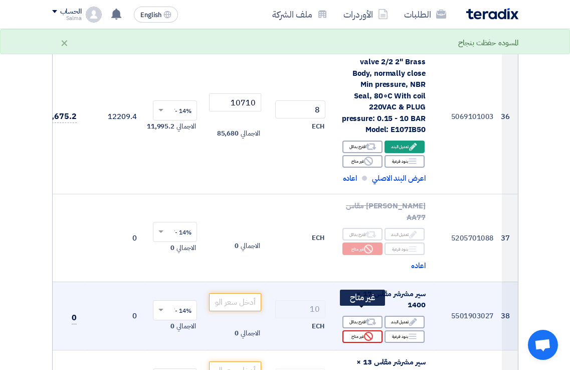
click at [369, 331] on use at bounding box center [368, 335] width 9 height 9
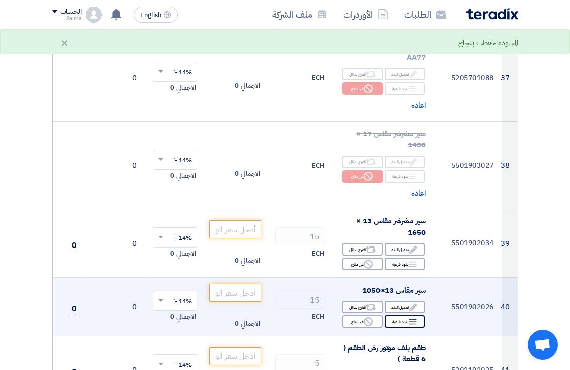
scroll to position [3309, 0]
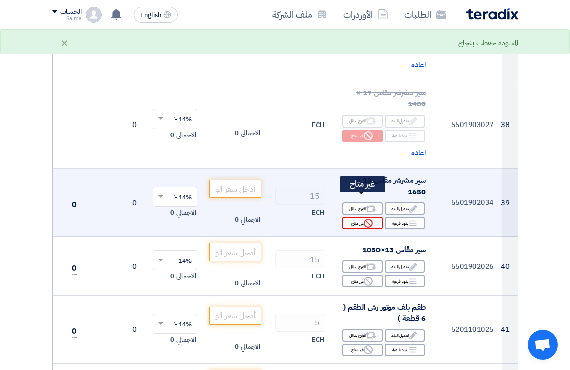
click at [375, 217] on div "Reject غير متاح" at bounding box center [362, 223] width 40 height 13
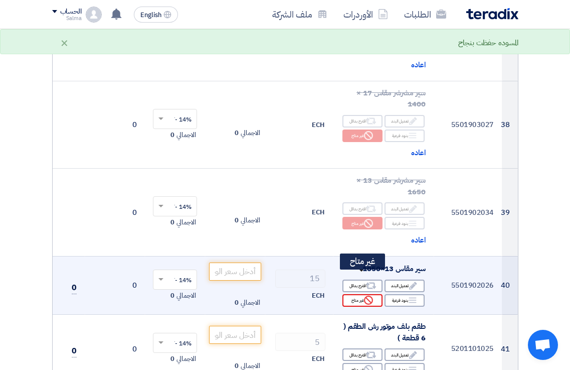
click at [365, 295] on use at bounding box center [368, 299] width 9 height 9
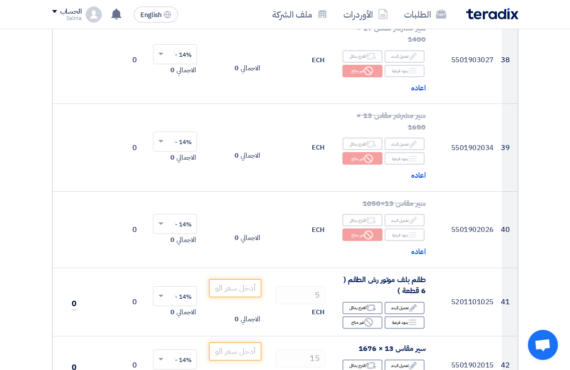
scroll to position [3510, 0]
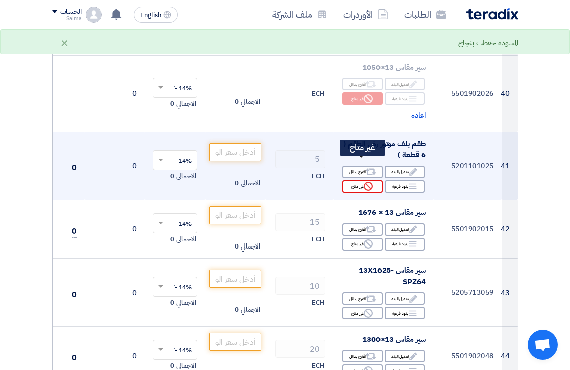
click at [373, 182] on use at bounding box center [368, 186] width 9 height 9
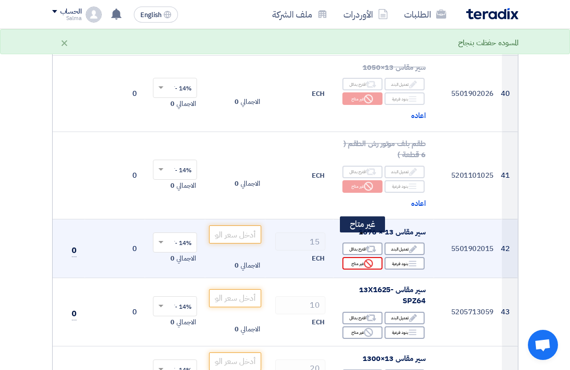
click at [370, 259] on icon "Reject" at bounding box center [368, 263] width 9 height 9
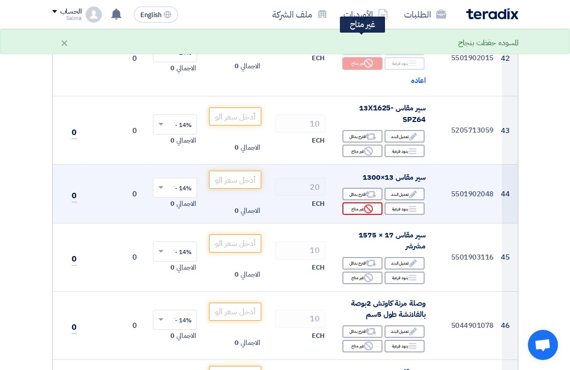
scroll to position [3710, 0]
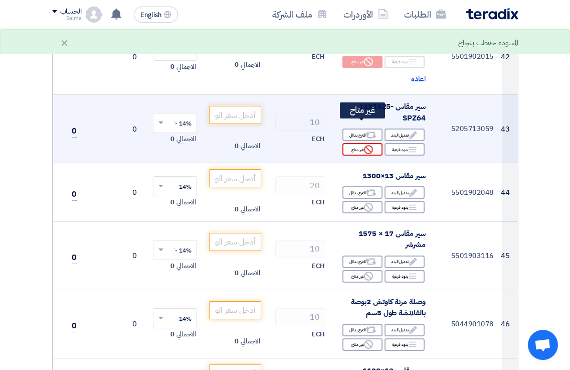
click at [368, 145] on icon "Reject" at bounding box center [368, 149] width 9 height 9
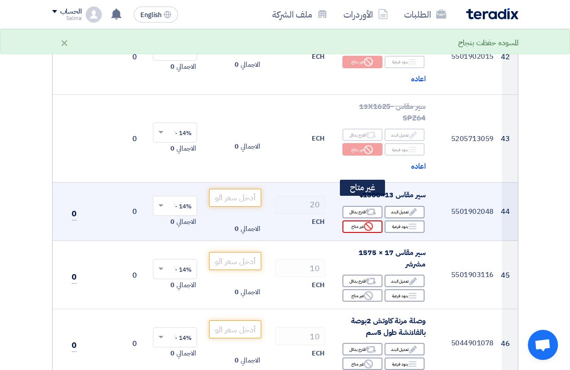
click at [370, 222] on icon "Reject" at bounding box center [368, 226] width 9 height 9
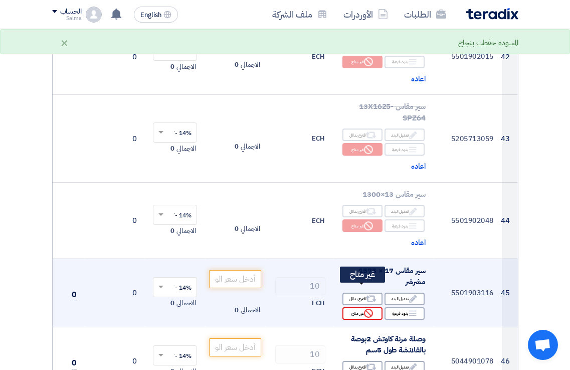
click at [371, 308] on icon "Reject" at bounding box center [368, 312] width 9 height 9
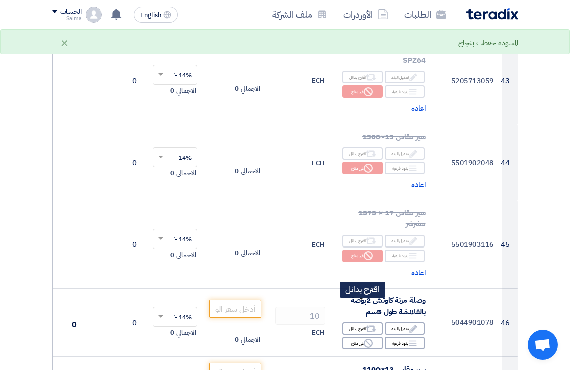
scroll to position [3961, 0]
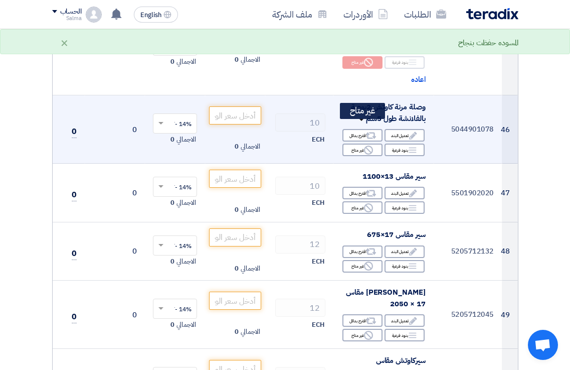
drag, startPoint x: 368, startPoint y: 128, endPoint x: 367, endPoint y: 135, distance: 7.0
click at [367, 145] on icon "Reject" at bounding box center [368, 149] width 9 height 9
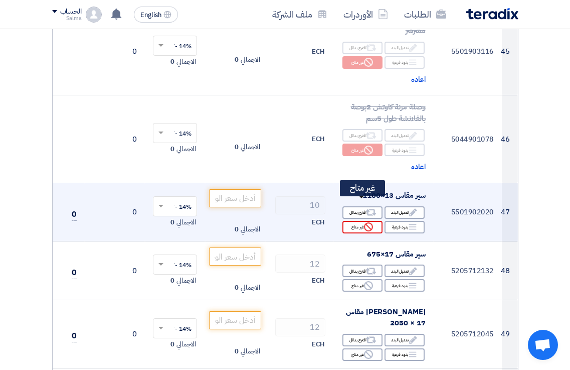
click at [371, 222] on icon "Reject" at bounding box center [368, 226] width 9 height 9
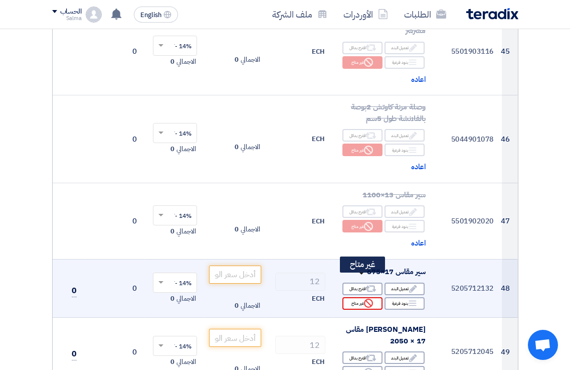
click at [374, 297] on div "Reject غير متاح" at bounding box center [362, 303] width 40 height 13
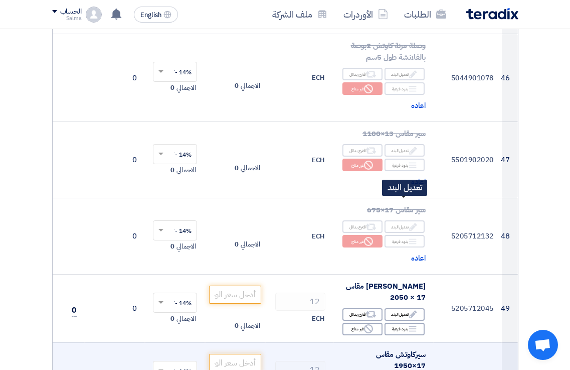
scroll to position [4111, 0]
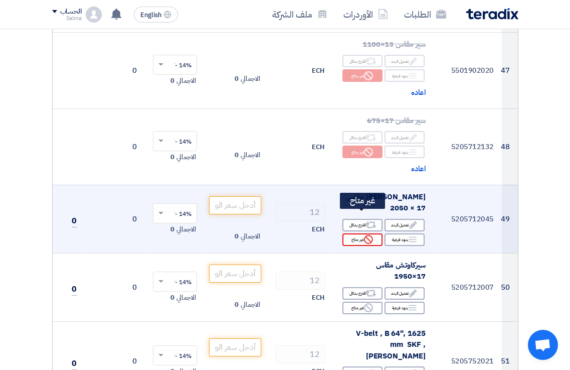
click at [367, 235] on icon "Reject" at bounding box center [368, 239] width 9 height 9
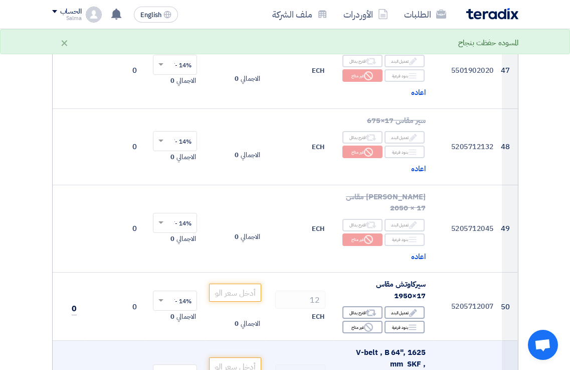
scroll to position [4312, 0]
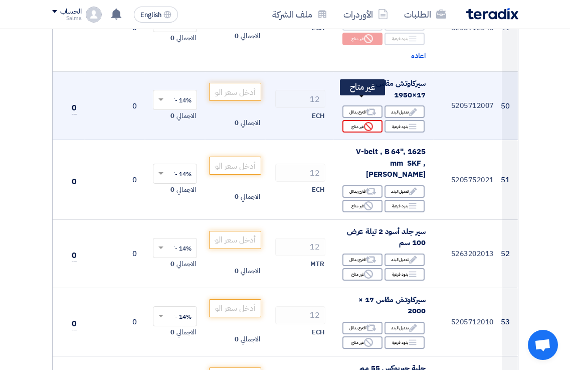
click at [369, 122] on icon "Reject" at bounding box center [368, 126] width 9 height 9
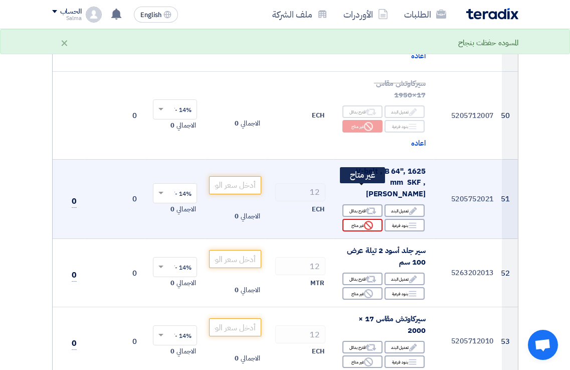
click at [365, 221] on icon "Reject" at bounding box center [368, 225] width 9 height 9
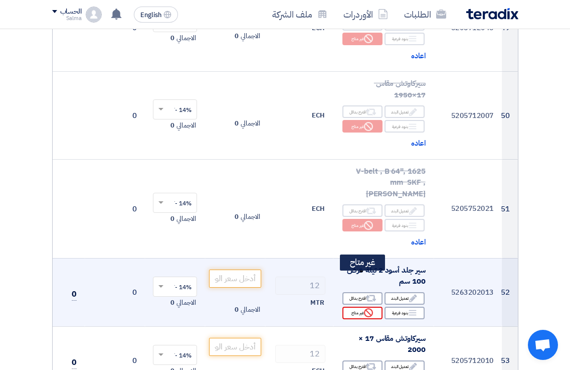
click at [373, 308] on use at bounding box center [368, 312] width 9 height 9
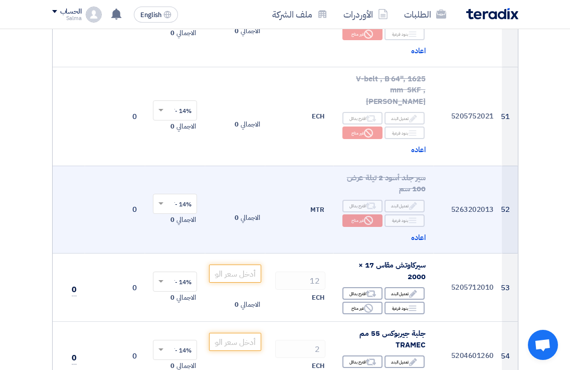
scroll to position [4412, 0]
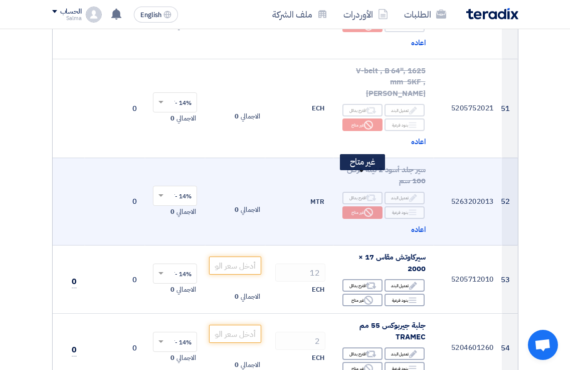
click at [370, 208] on icon "Reject" at bounding box center [368, 212] width 9 height 9
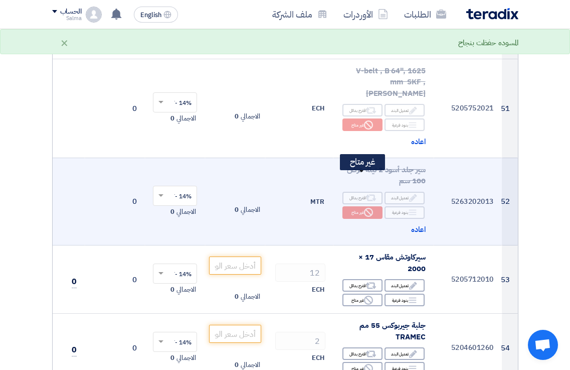
click at [376, 206] on div "Reject غير متاح" at bounding box center [362, 212] width 40 height 13
click at [418, 224] on span "اعاده" at bounding box center [418, 230] width 15 height 12
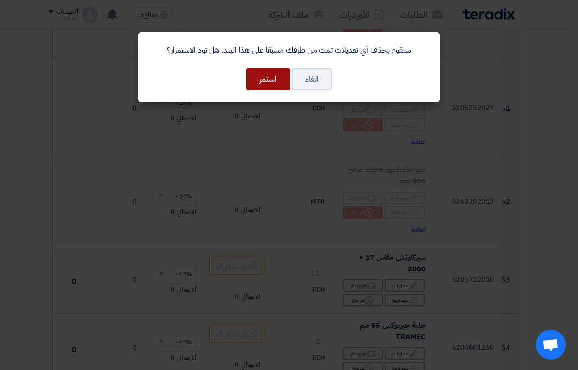
click at [267, 78] on button "استمر" at bounding box center [268, 79] width 44 height 22
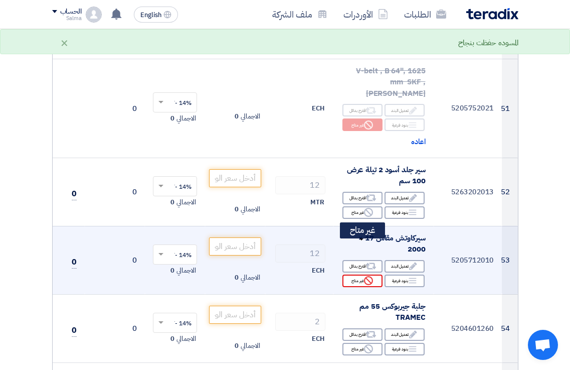
click at [374, 274] on div "Reject غير متاح" at bounding box center [362, 280] width 40 height 13
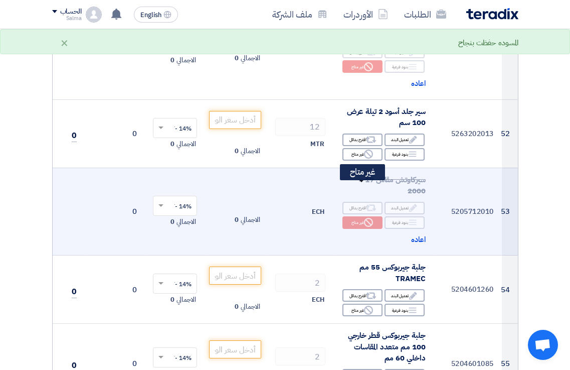
scroll to position [4563, 0]
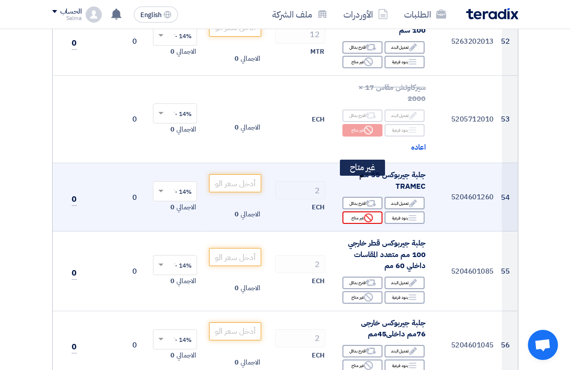
click at [369, 213] on use at bounding box center [368, 217] width 9 height 9
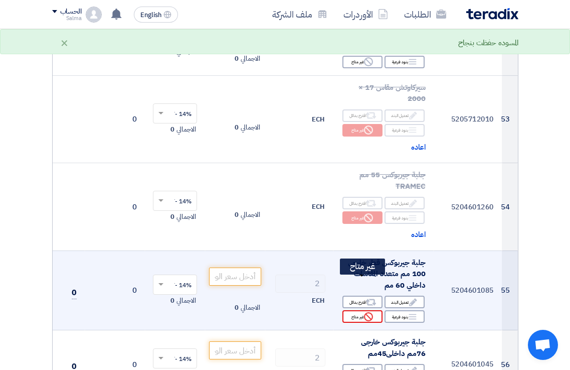
click at [368, 312] on icon "Reject" at bounding box center [368, 316] width 9 height 9
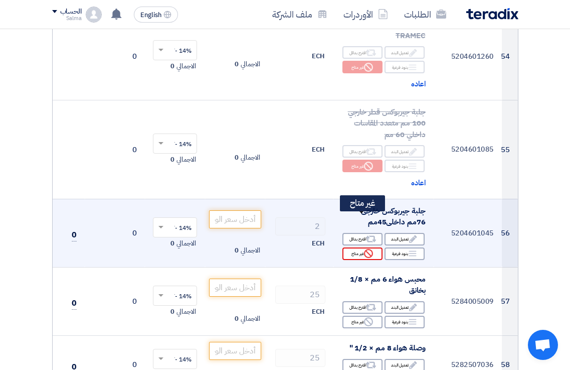
click at [375, 247] on div "Reject غير متاح" at bounding box center [362, 253] width 40 height 13
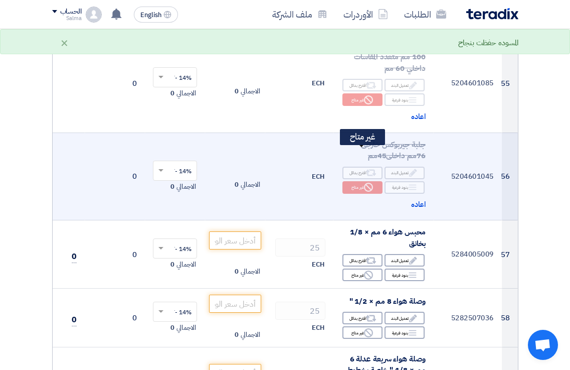
scroll to position [4863, 0]
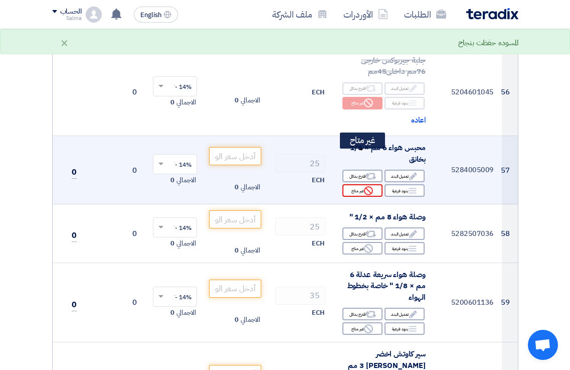
click at [372, 186] on use at bounding box center [368, 190] width 9 height 9
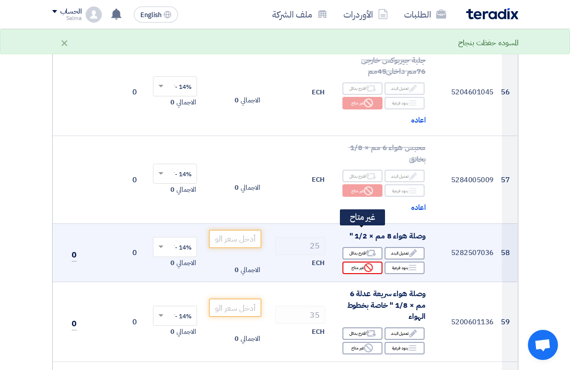
click at [378, 261] on div "Reject غير متاح" at bounding box center [362, 267] width 40 height 13
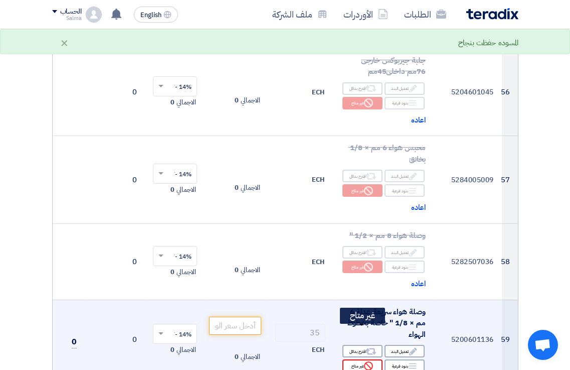
click at [367, 361] on use at bounding box center [368, 365] width 9 height 9
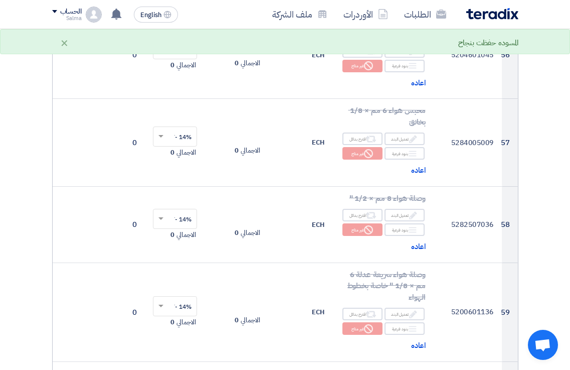
scroll to position [5064, 0]
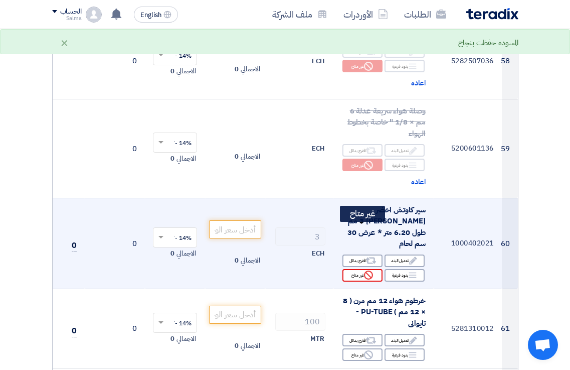
click at [369, 270] on icon "Reject" at bounding box center [368, 274] width 9 height 9
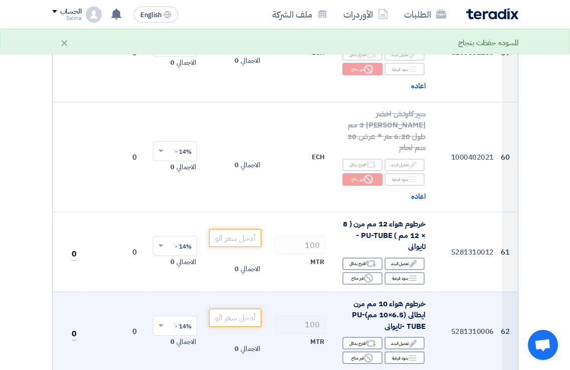
scroll to position [5164, 0]
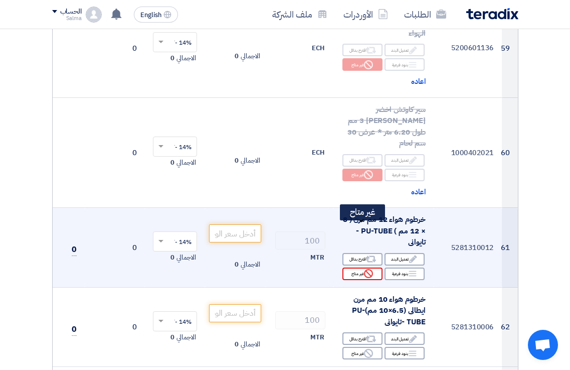
click at [372, 269] on icon "Reject" at bounding box center [368, 273] width 9 height 9
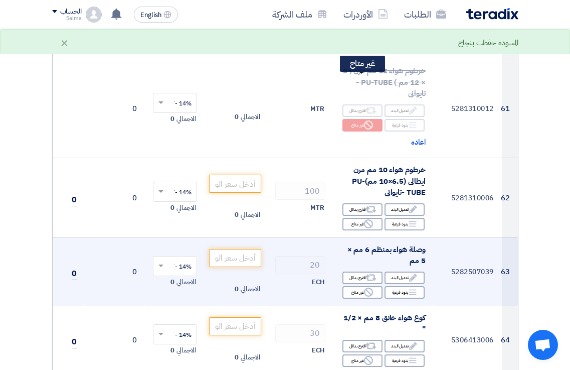
scroll to position [5315, 0]
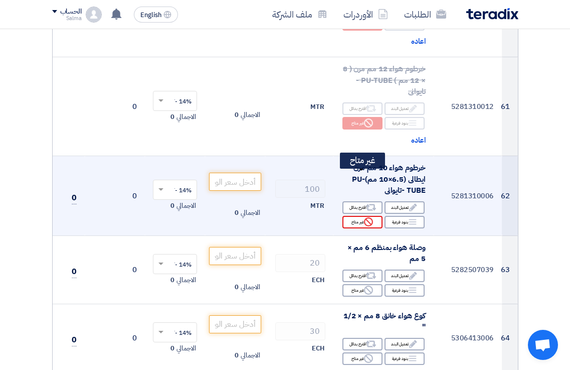
click at [372, 217] on icon "Reject" at bounding box center [368, 221] width 9 height 9
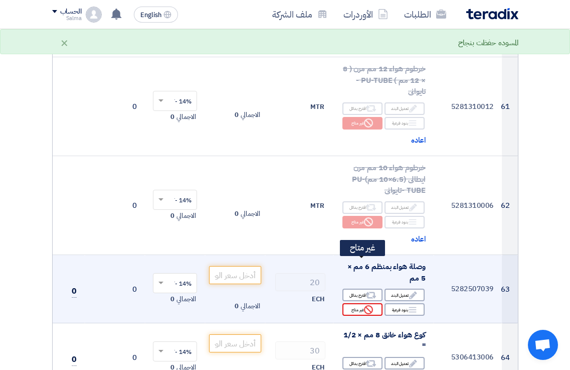
click at [371, 305] on use at bounding box center [368, 309] width 9 height 9
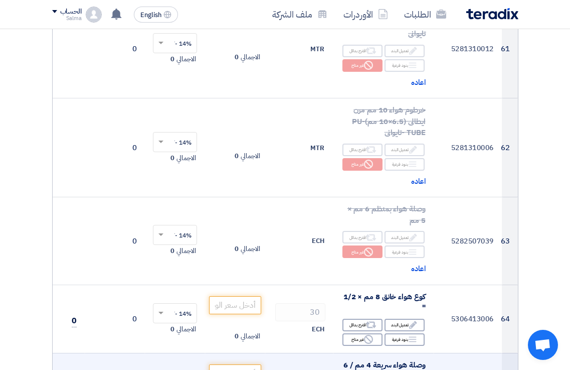
scroll to position [5465, 0]
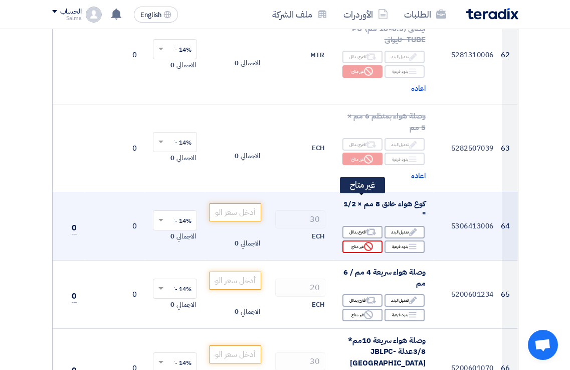
click at [370, 242] on icon "Reject" at bounding box center [368, 246] width 9 height 9
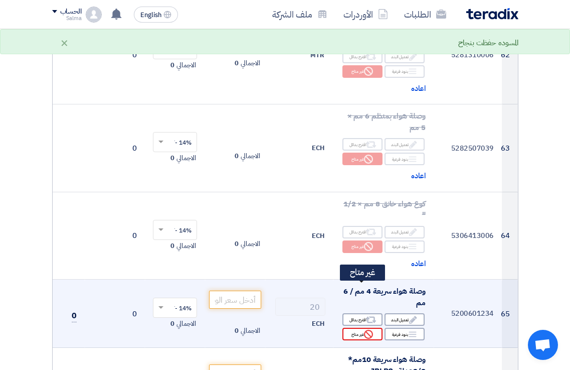
click at [374, 327] on div "Reject غير متاح" at bounding box center [362, 333] width 40 height 13
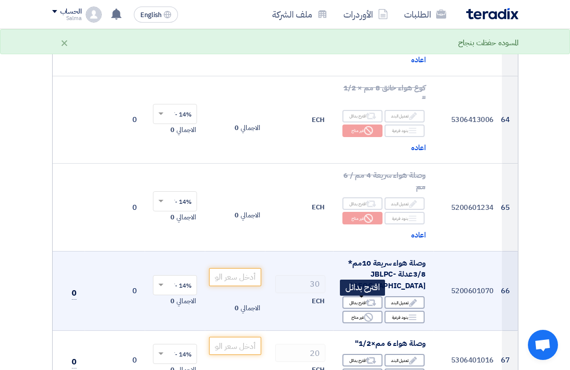
scroll to position [5616, 0]
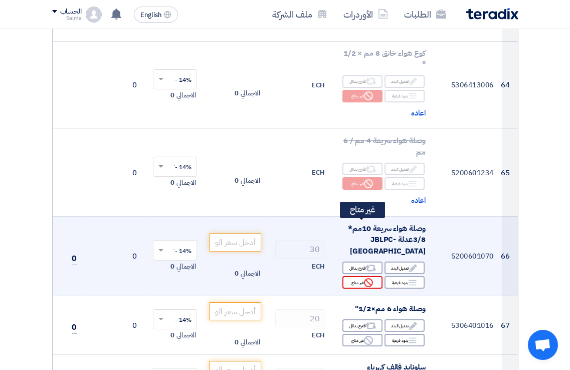
click at [377, 276] on div "Reject غير متاح" at bounding box center [362, 282] width 40 height 13
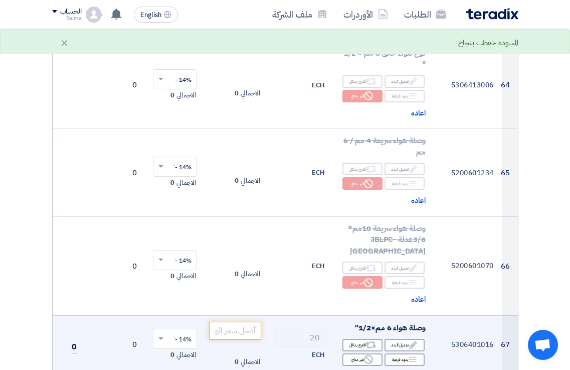
click at [383, 337] on div "Edit تعديل البند Alternative اقترح بدائل Breakdown بنود فرعية Reject" at bounding box center [383, 351] width 84 height 29
click at [378, 353] on div "Reject غير متاح" at bounding box center [362, 359] width 40 height 13
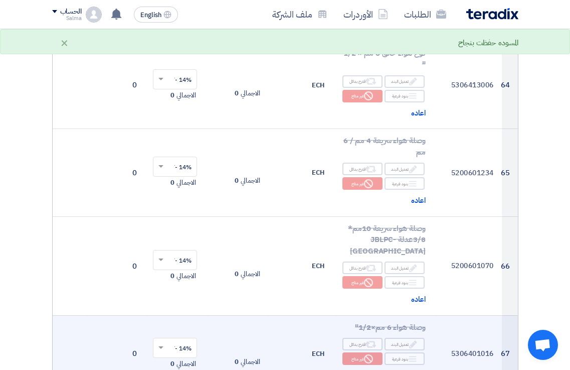
scroll to position [5766, 0]
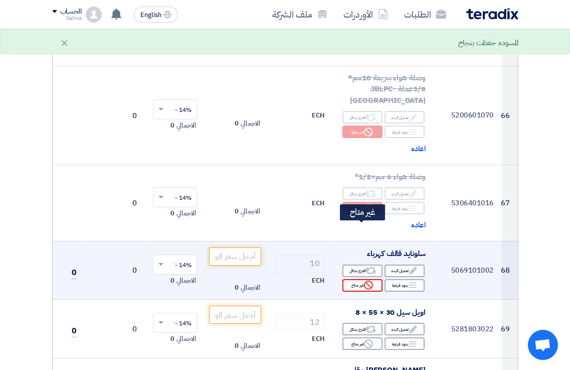
click at [377, 279] on div "Reject غير متاح" at bounding box center [362, 285] width 40 height 13
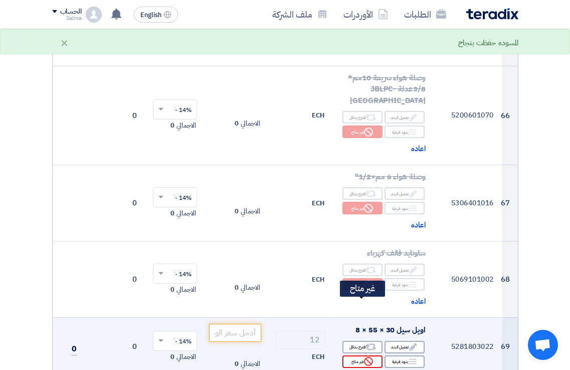
click at [368, 356] on icon "Reject" at bounding box center [368, 360] width 9 height 9
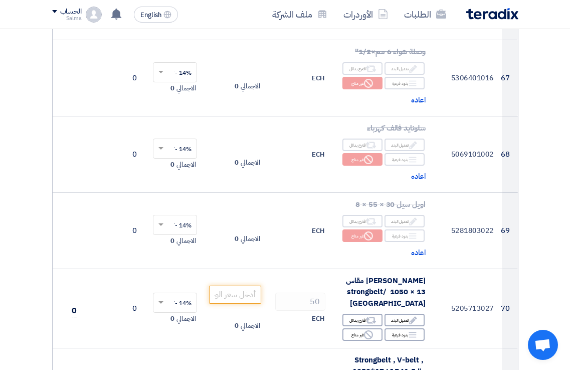
scroll to position [6017, 0]
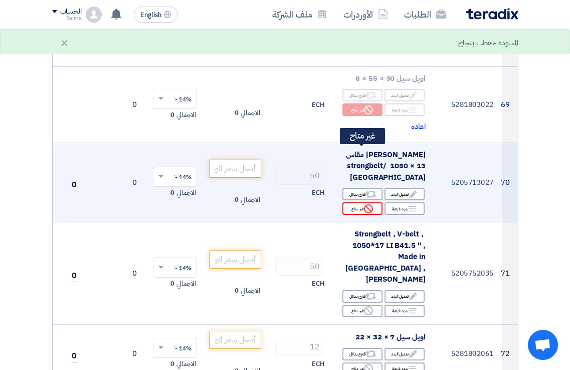
click at [364, 204] on icon "Reject" at bounding box center [368, 208] width 9 height 9
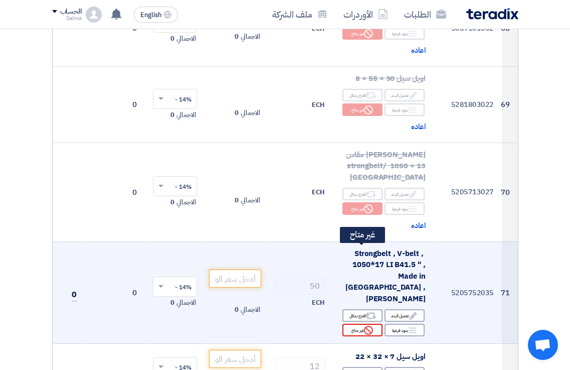
click at [361, 323] on div "Reject غير متاح" at bounding box center [362, 329] width 40 height 13
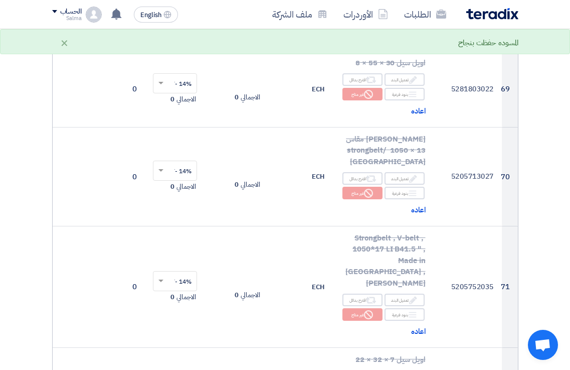
scroll to position [6267, 0]
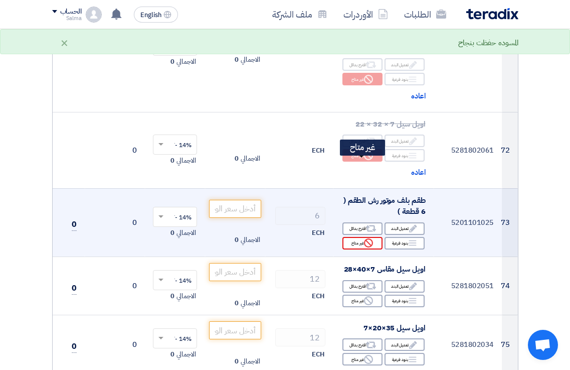
click at [367, 238] on use at bounding box center [368, 242] width 9 height 9
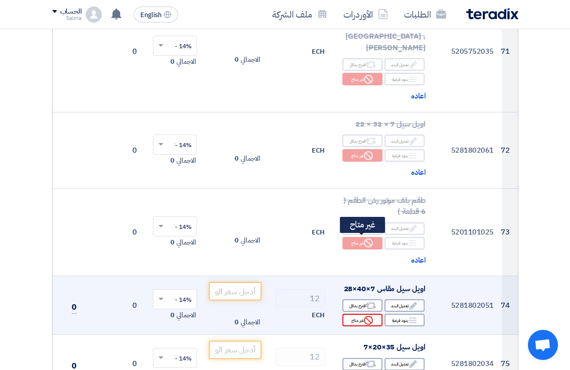
click at [377, 313] on div "Reject غير متاح" at bounding box center [362, 319] width 40 height 13
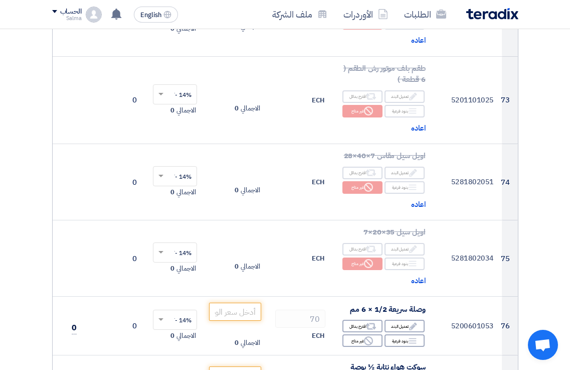
scroll to position [6468, 0]
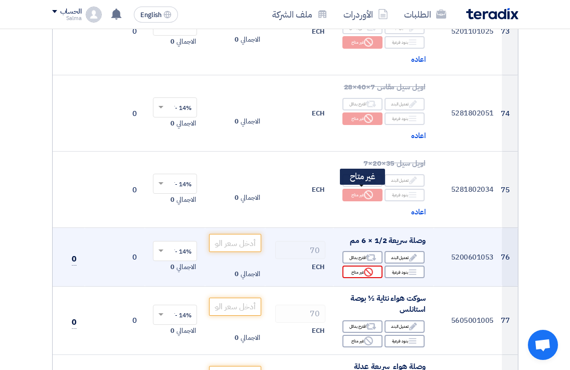
click at [365, 267] on use at bounding box center [368, 271] width 9 height 9
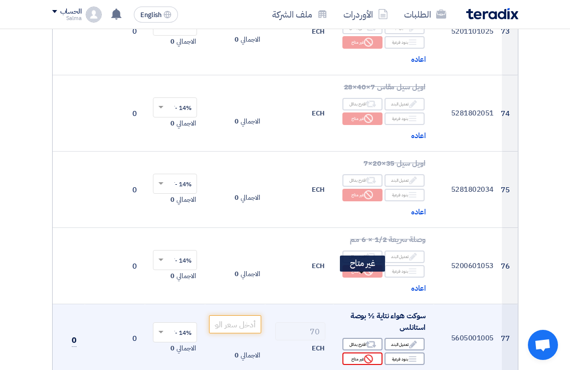
click at [367, 354] on use at bounding box center [368, 358] width 9 height 9
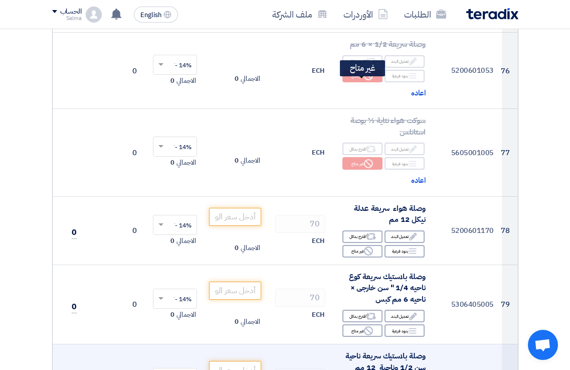
scroll to position [6668, 0]
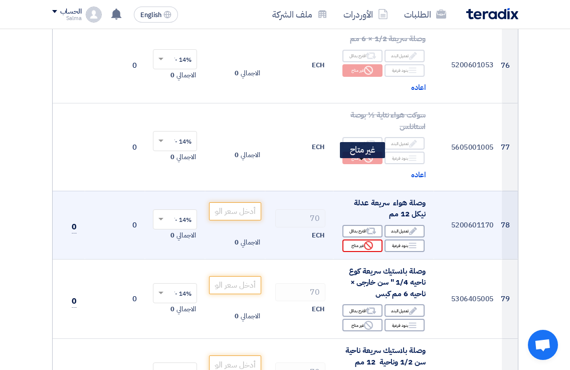
click at [372, 241] on icon "Reject" at bounding box center [368, 245] width 9 height 9
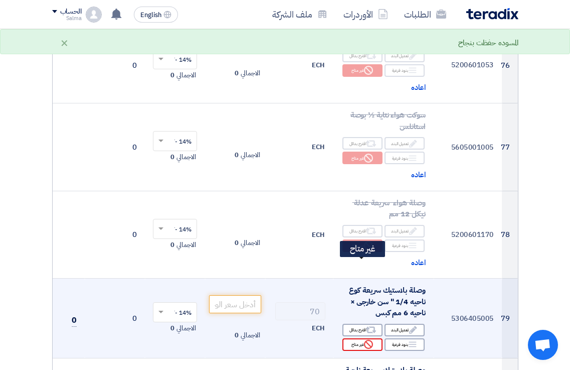
click at [370, 339] on use at bounding box center [368, 343] width 9 height 9
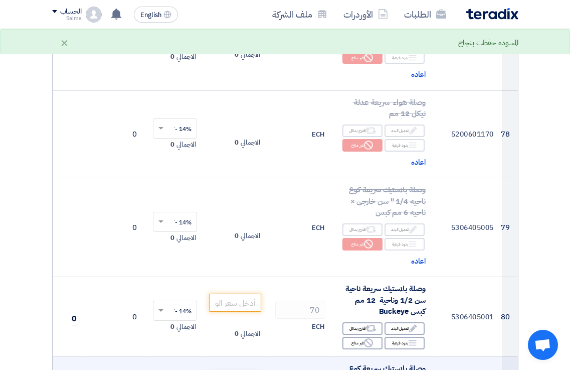
scroll to position [6869, 0]
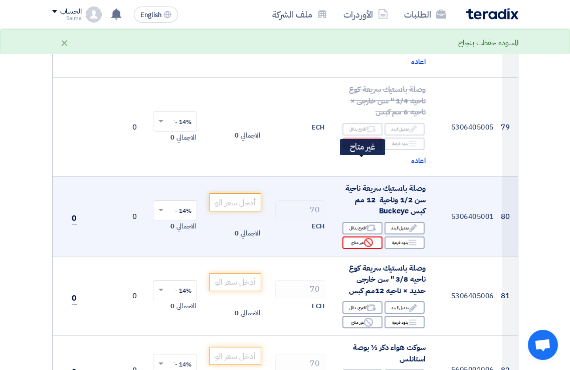
click at [371, 238] on icon "Reject" at bounding box center [368, 242] width 9 height 9
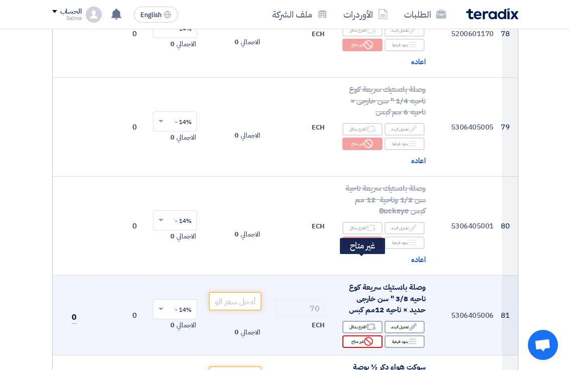
click at [367, 336] on icon "Reject" at bounding box center [368, 340] width 9 height 9
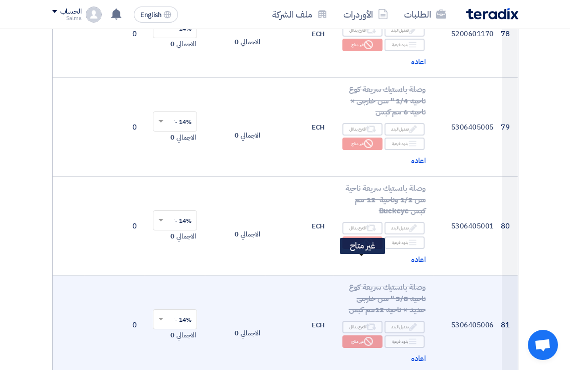
scroll to position [7019, 0]
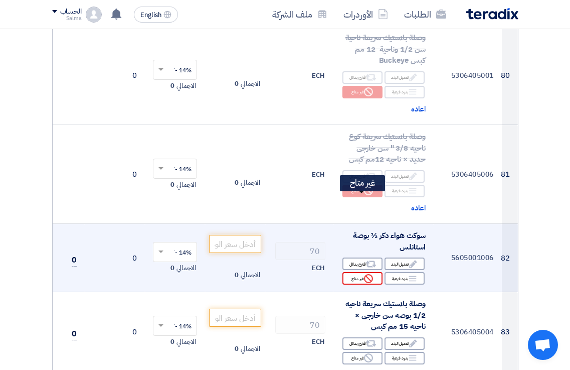
click at [372, 272] on div "Reject غير متاح" at bounding box center [362, 278] width 40 height 13
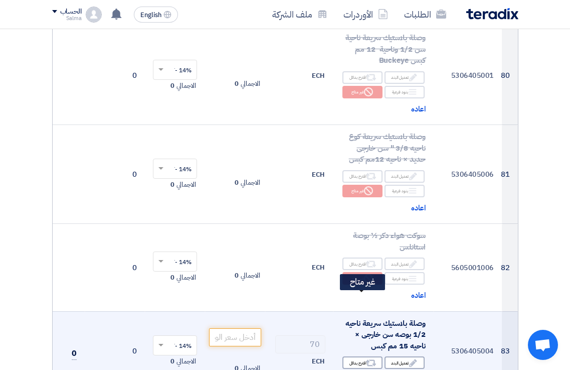
click at [369, 369] on icon "Reject" at bounding box center [368, 377] width 9 height 9
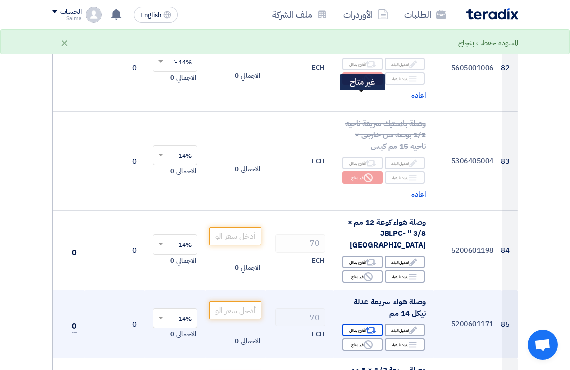
scroll to position [7220, 0]
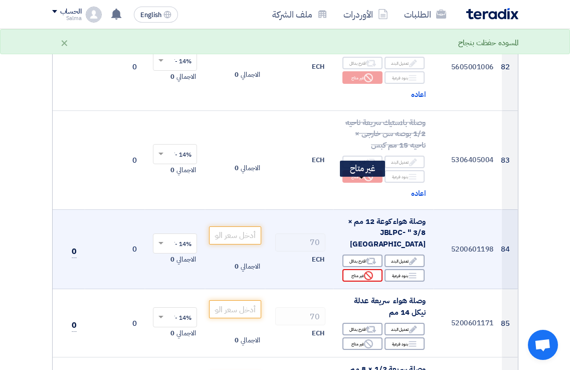
click at [374, 269] on div "Reject غير متاح" at bounding box center [362, 275] width 40 height 13
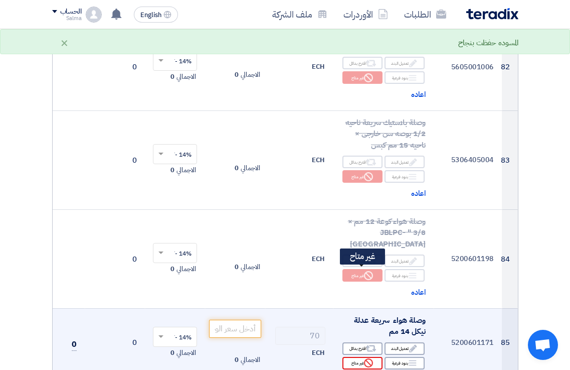
click at [372, 358] on icon "Reject" at bounding box center [368, 362] width 9 height 9
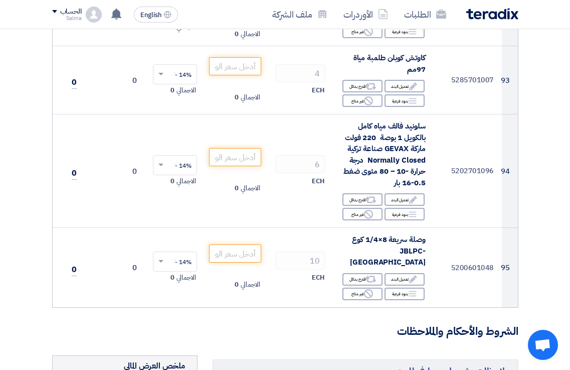
scroll to position [7922, 0]
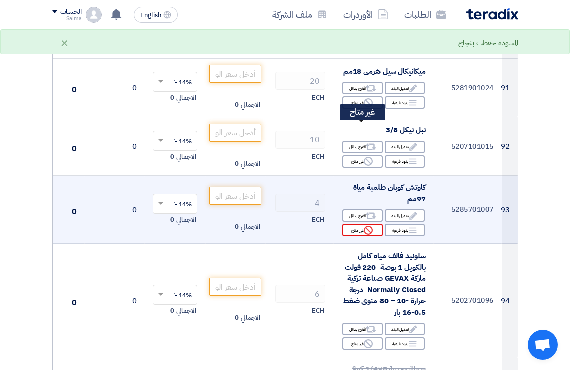
click at [364, 226] on icon "Reject" at bounding box center [368, 230] width 9 height 9
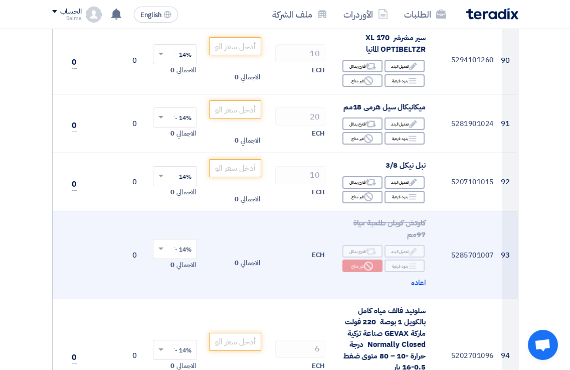
scroll to position [7822, 0]
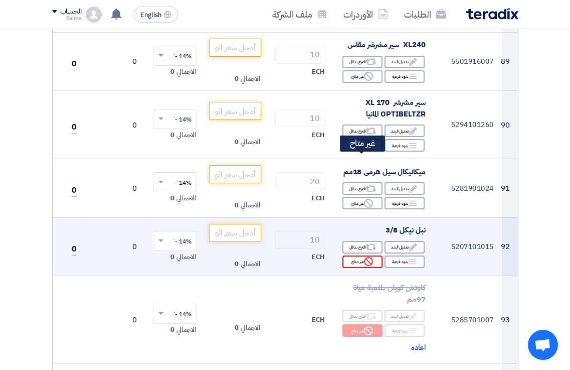
click at [367, 257] on use at bounding box center [368, 261] width 9 height 9
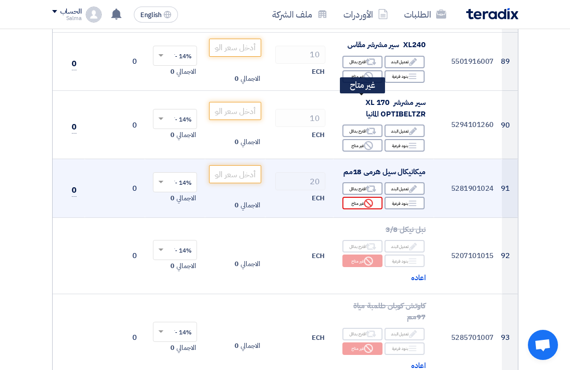
click at [368, 199] on icon "Reject" at bounding box center [368, 203] width 9 height 9
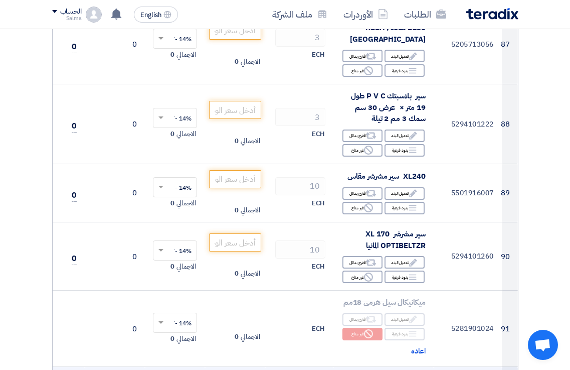
scroll to position [7671, 0]
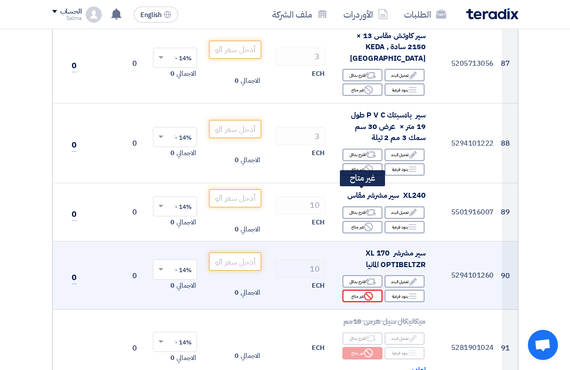
click at [366, 291] on icon "Reject" at bounding box center [368, 295] width 9 height 9
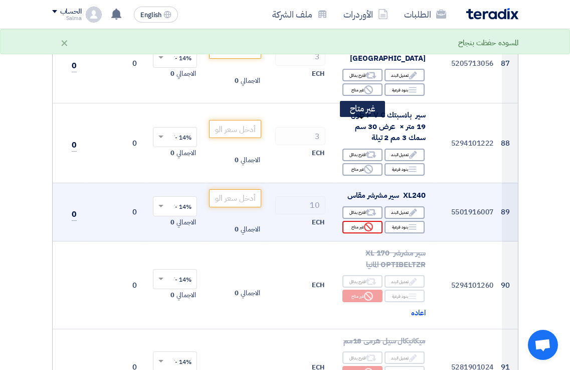
click at [369, 222] on icon "Reject" at bounding box center [368, 226] width 9 height 9
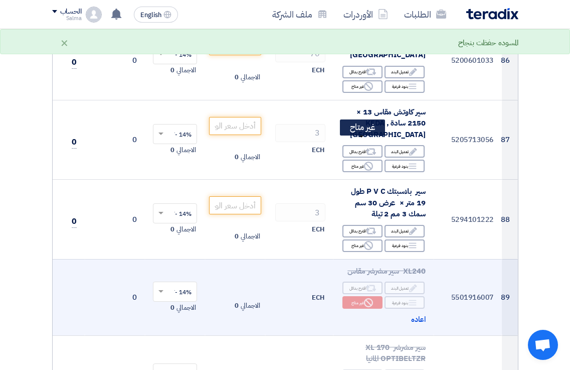
scroll to position [7521, 0]
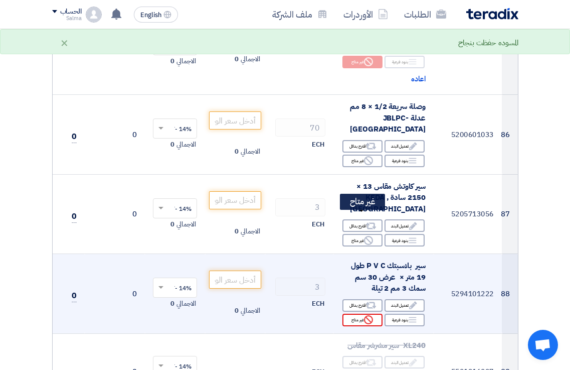
click at [367, 315] on use at bounding box center [368, 319] width 9 height 9
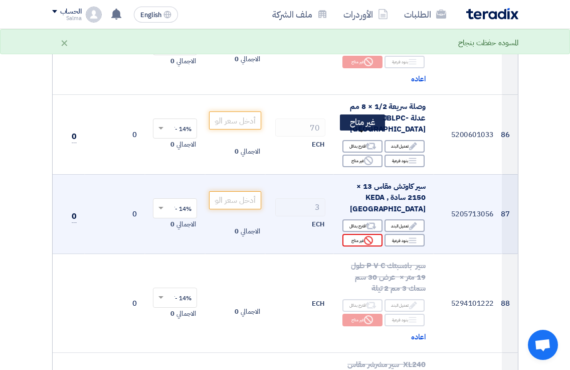
click at [365, 236] on use at bounding box center [368, 240] width 9 height 9
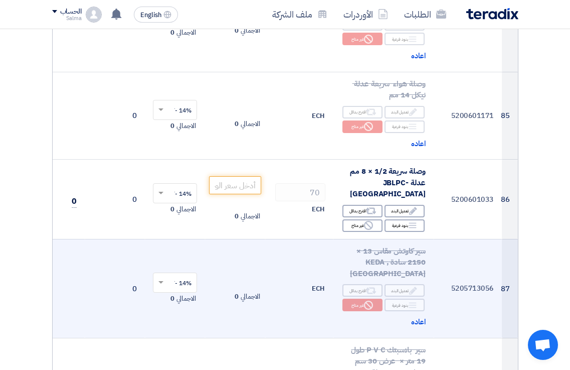
scroll to position [7320, 0]
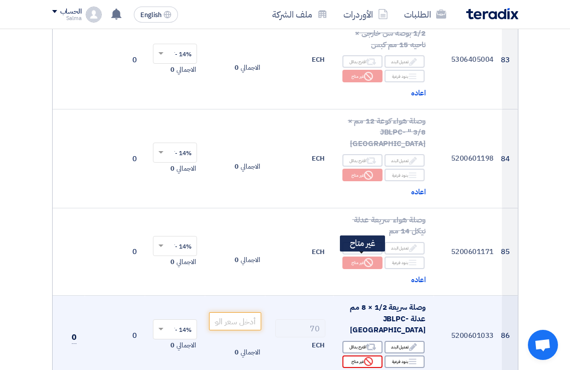
click at [371, 356] on use at bounding box center [368, 360] width 9 height 9
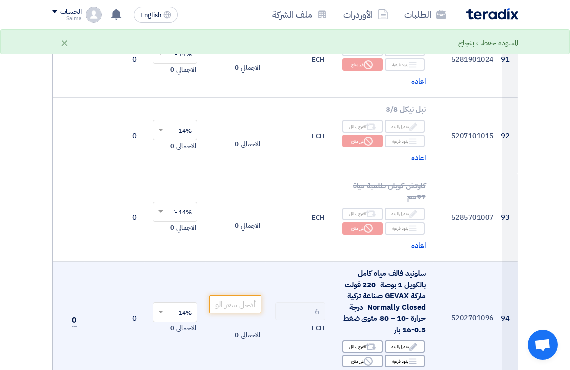
scroll to position [8122, 0]
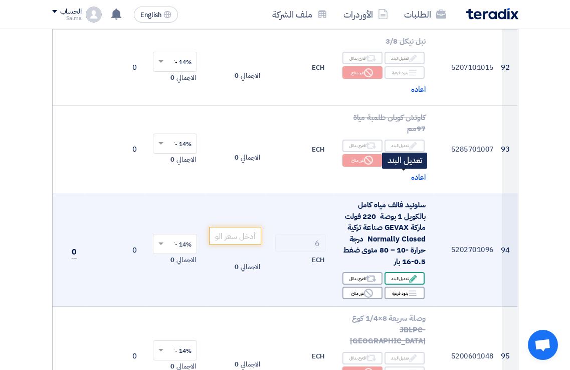
click at [407, 272] on div "Edit تعديل البند" at bounding box center [405, 278] width 40 height 13
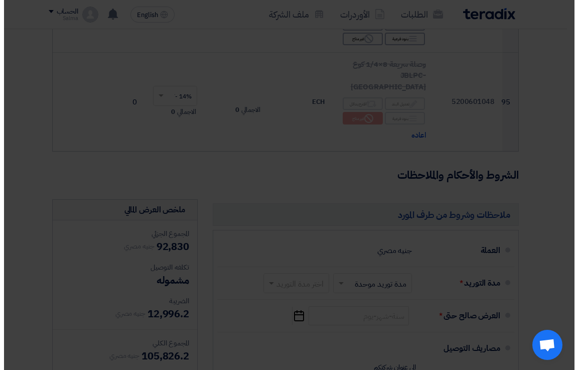
scroll to position [7868, 0]
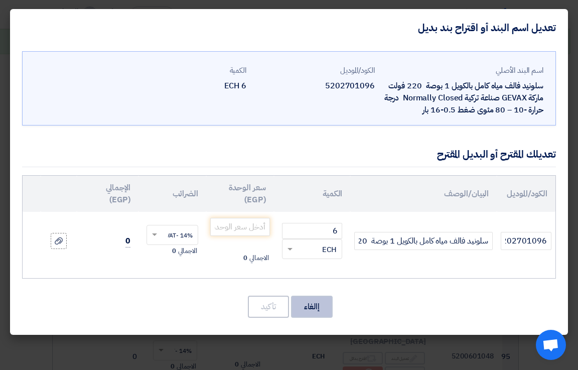
click at [304, 309] on button "إالغاء" at bounding box center [312, 306] width 42 height 22
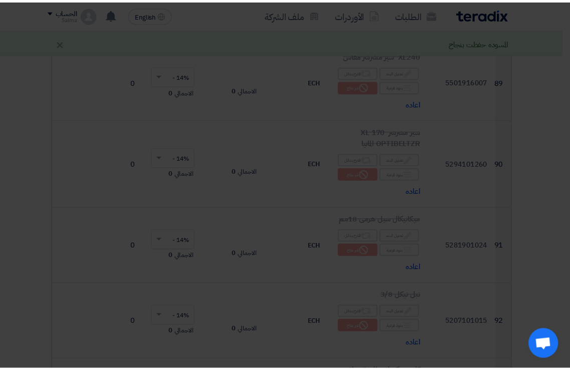
scroll to position [8122, 0]
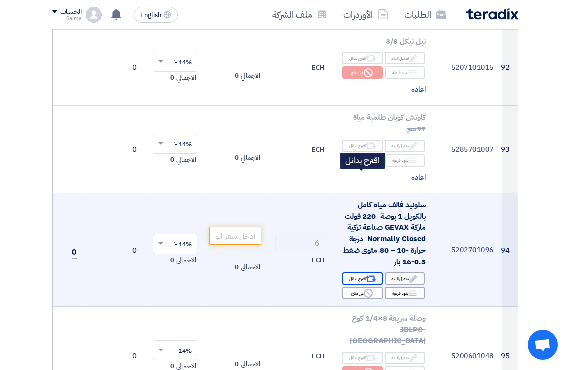
click at [370, 275] on use at bounding box center [371, 278] width 11 height 7
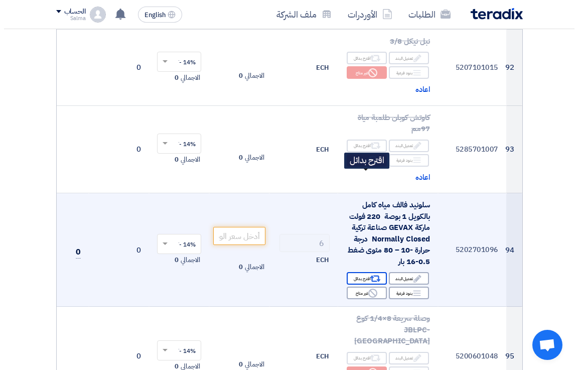
scroll to position [7868, 0]
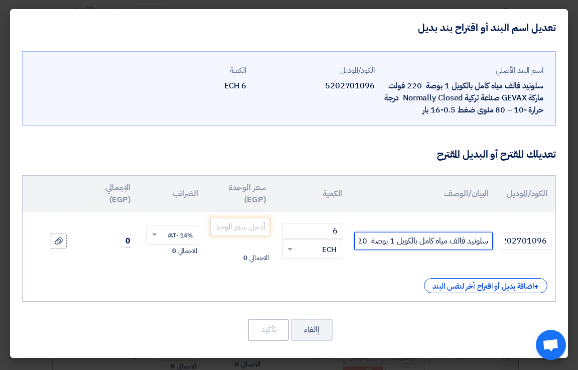
click at [412, 246] on input "سلونيد فالف مياه كامل بالكويل 1 بوصة 220 فولت ماركة GEVAX صناعة تركية Normally …" at bounding box center [423, 241] width 138 height 18
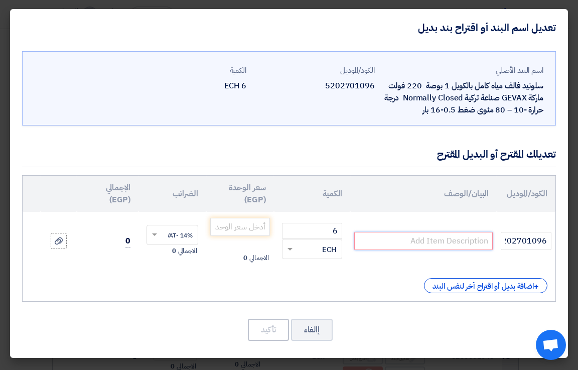
click at [412, 240] on input "text" at bounding box center [423, 241] width 138 height 18
paste input "ACL ITALY solenoid valve 2/2 1" Brass Body, normally close Min pressure, NBR Se…"
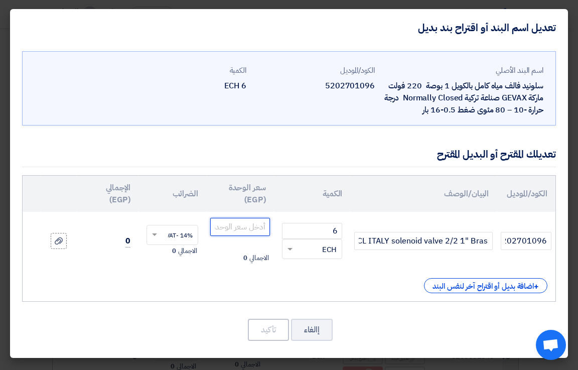
scroll to position [0, 0]
click at [244, 230] on input "number" at bounding box center [240, 227] width 60 height 18
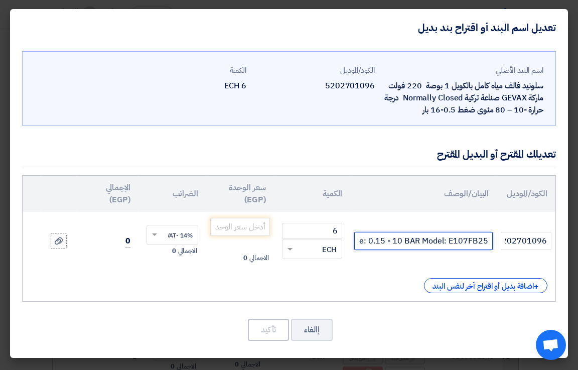
click at [422, 241] on input "ACL ITALY solenoid valve 2/2 1" Brass Body, normally close Min pressure, NBR Se…" at bounding box center [423, 241] width 138 height 18
click at [436, 229] on td "ACL ITALY solenoid valve 2/2 1" Brass Body, normally close Min pressure, NBR Se…" at bounding box center [423, 241] width 146 height 58
click at [423, 248] on input "ACL ITALY solenoid valve 2/2 1" Brass Body, normally close Min pressure, NBR Se…" at bounding box center [423, 241] width 138 height 18
type input "ACL ITALY solenoid valve 2/2 1" Brass Body, normally close Min pressure, NBR Se…"
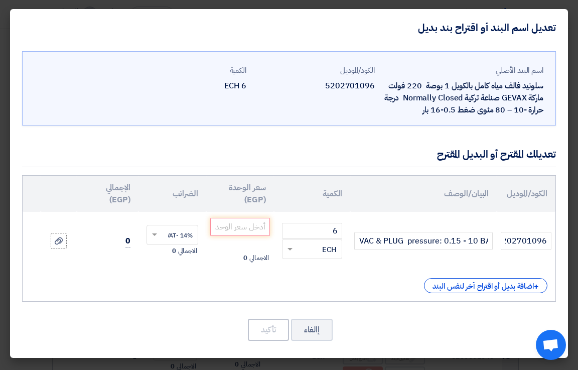
click at [258, 283] on div "+ اضافة بديل أو اقتراح آخر لنفس البند" at bounding box center [289, 285] width 516 height 15
click at [249, 226] on input "number" at bounding box center [240, 227] width 60 height 18
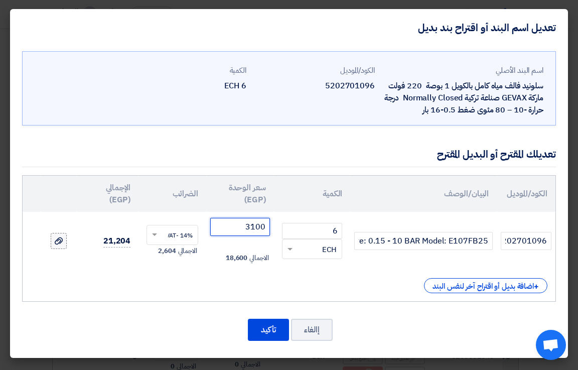
type input "3100"
click at [58, 242] on icon at bounding box center [59, 241] width 8 height 8
click at [0, 0] on input "file" at bounding box center [0, 0] width 0 height 0
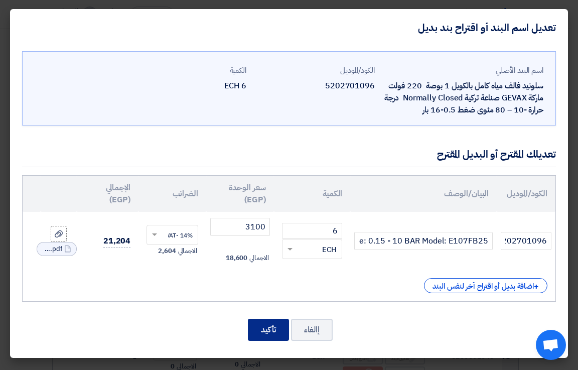
click at [270, 330] on button "تأكيد" at bounding box center [268, 329] width 41 height 22
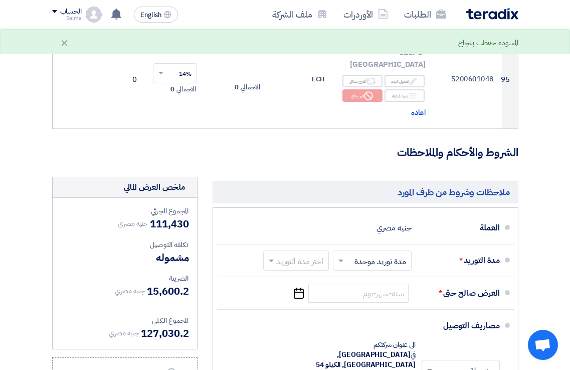
scroll to position [8423, 0]
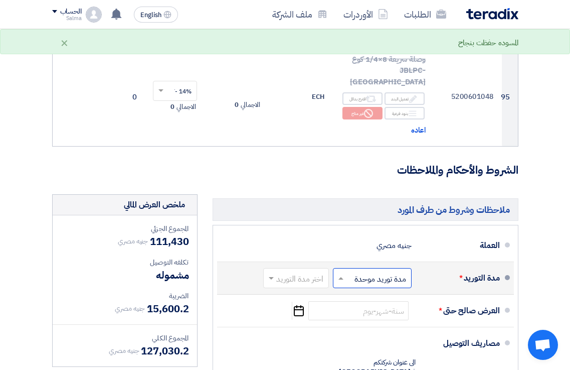
click at [380, 272] on input "text" at bounding box center [370, 279] width 74 height 15
click at [378, 293] on span "مدد توريد متعددة" at bounding box center [381, 299] width 54 height 12
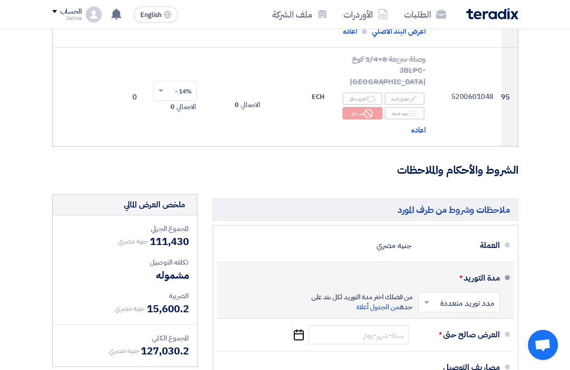
click at [435, 296] on input "text" at bounding box center [457, 303] width 76 height 15
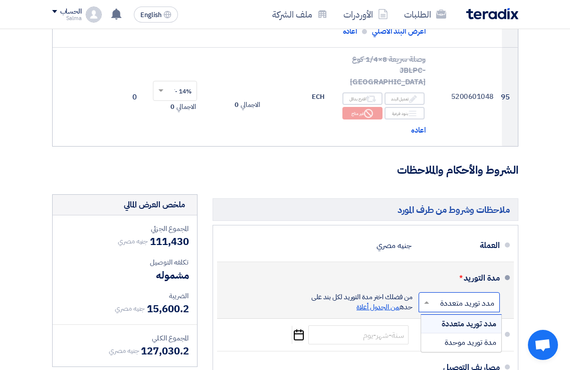
click at [383, 301] on span "من الجدول أعلاة" at bounding box center [377, 306] width 43 height 11
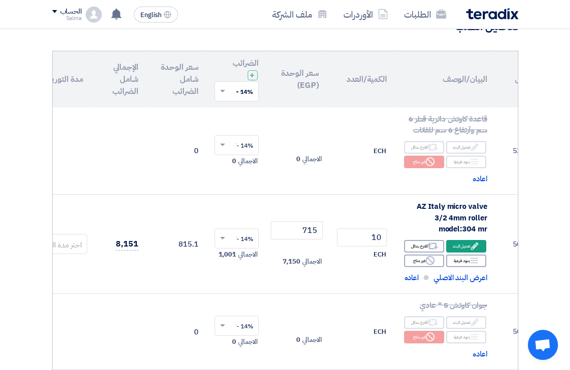
scroll to position [110, 0]
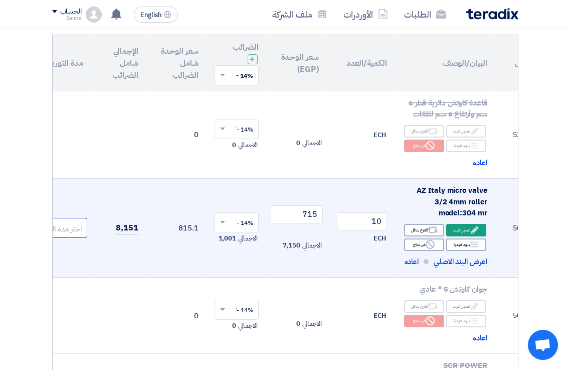
click at [67, 230] on input "text" at bounding box center [63, 229] width 40 height 17
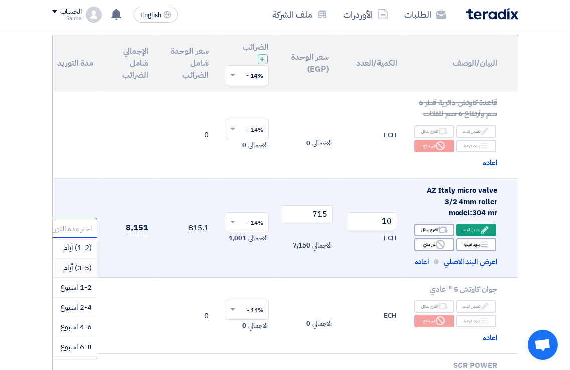
click at [72, 268] on span "(3-5) أيام" at bounding box center [77, 267] width 29 height 11
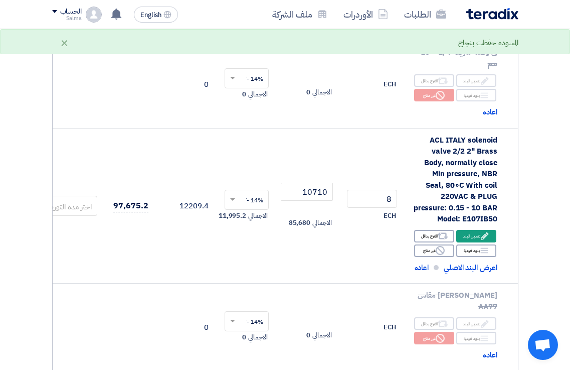
scroll to position [3018, 0]
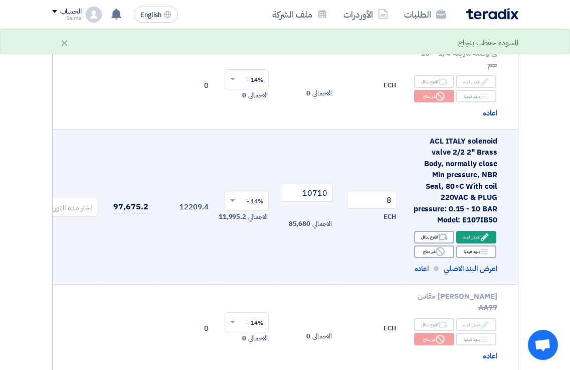
click at [77, 200] on input "text" at bounding box center [73, 208] width 40 height 17
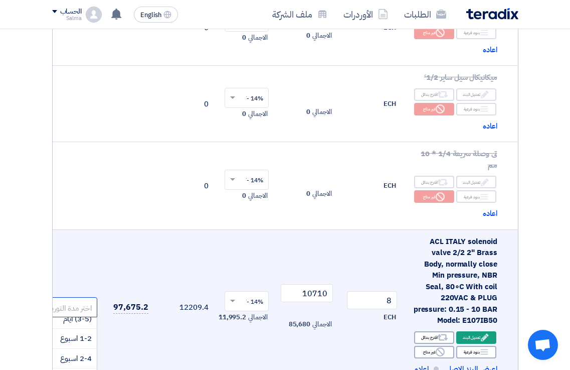
scroll to position [0, 0]
click at [148, 333] on td "97,675.2" at bounding box center [128, 306] width 55 height 155
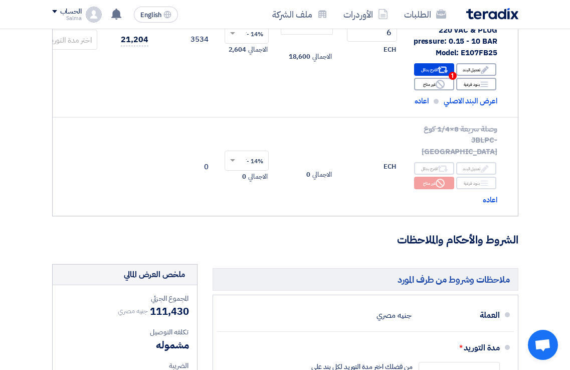
scroll to position [8367, 0]
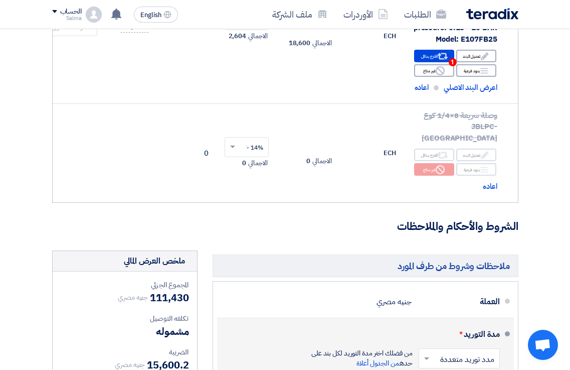
click at [432, 353] on span at bounding box center [425, 358] width 13 height 10
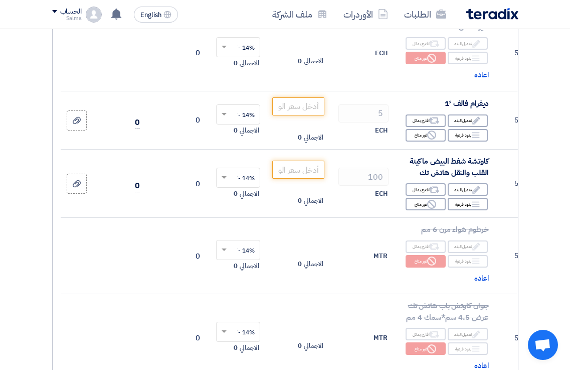
scroll to position [2156, 0]
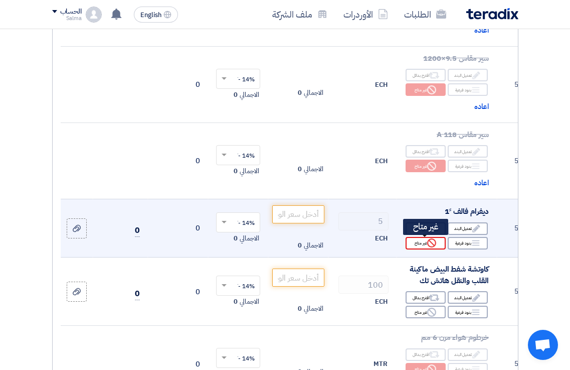
click at [438, 243] on div "Reject غير متاح" at bounding box center [426, 243] width 40 height 13
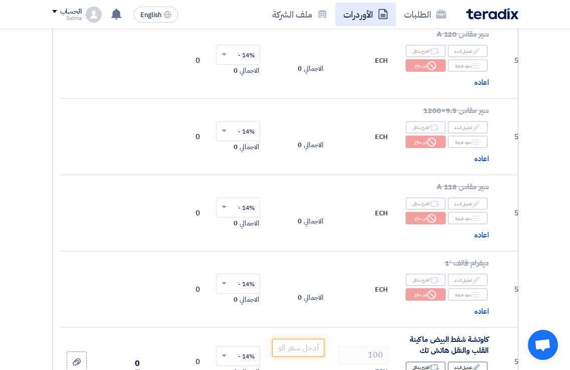
scroll to position [2357, 0]
